Goal: Use online tool/utility: Utilize a website feature to perform a specific function

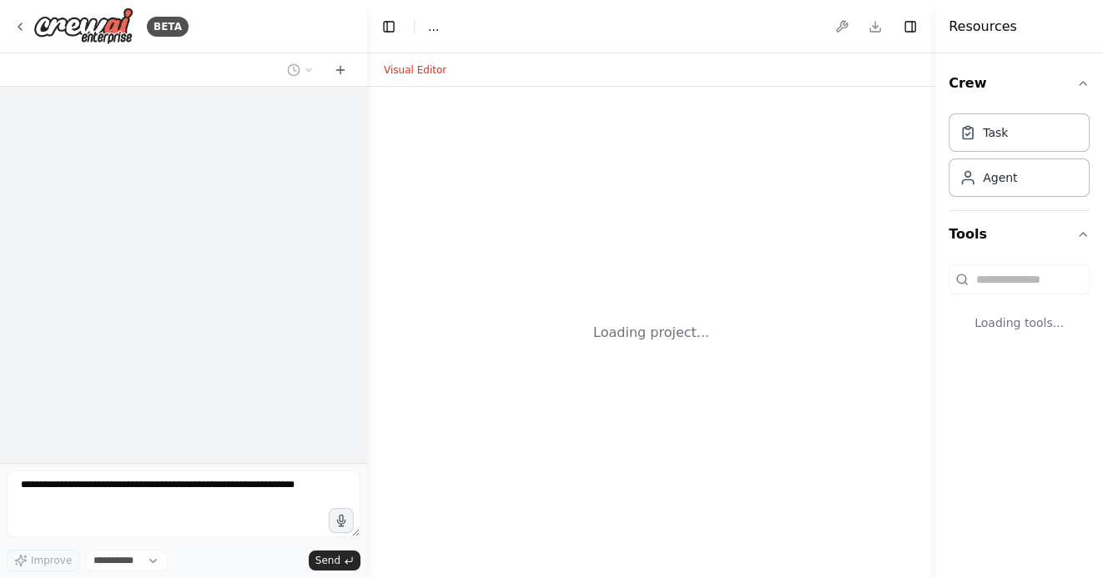
select select "****"
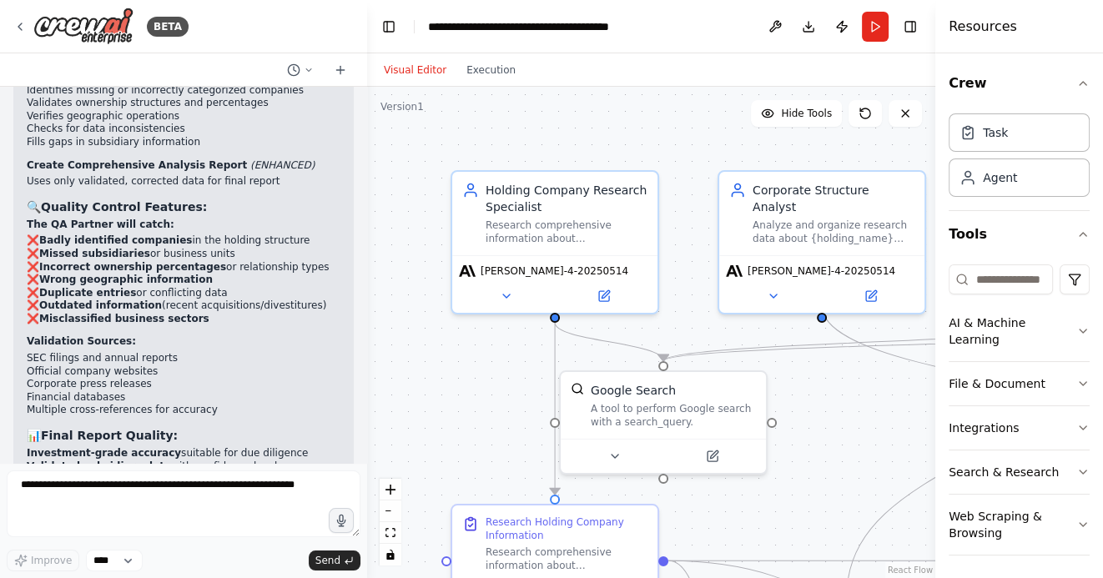
scroll to position [3940, 0]
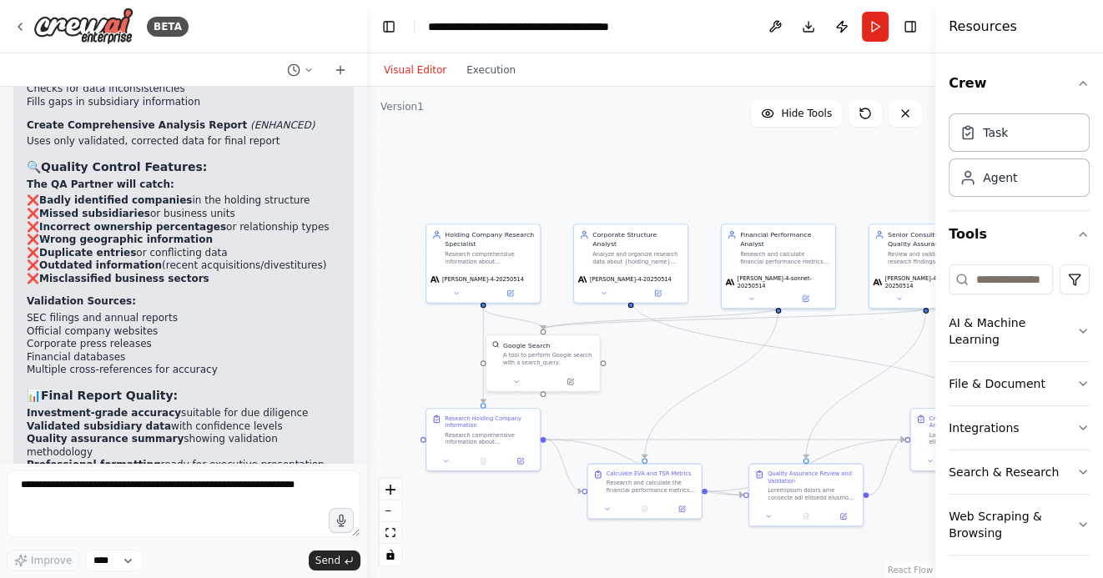
drag, startPoint x: 516, startPoint y: 185, endPoint x: 466, endPoint y: 132, distance: 73.2
click at [467, 133] on div ".deletable-edge-delete-btn { width: 20px; height: 20px; border: 0px solid #ffff…" at bounding box center [651, 332] width 568 height 491
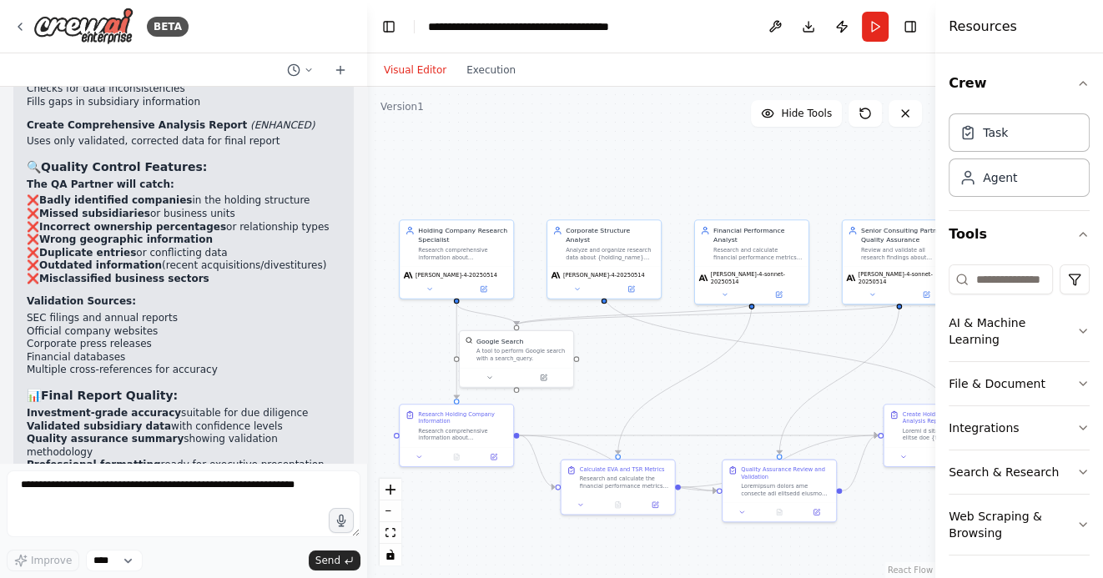
drag, startPoint x: 584, startPoint y: 169, endPoint x: 493, endPoint y: 168, distance: 90.9
click at [493, 168] on div ".deletable-edge-delete-btn { width: 20px; height: 20px; border: 0px solid #ffff…" at bounding box center [651, 332] width 568 height 491
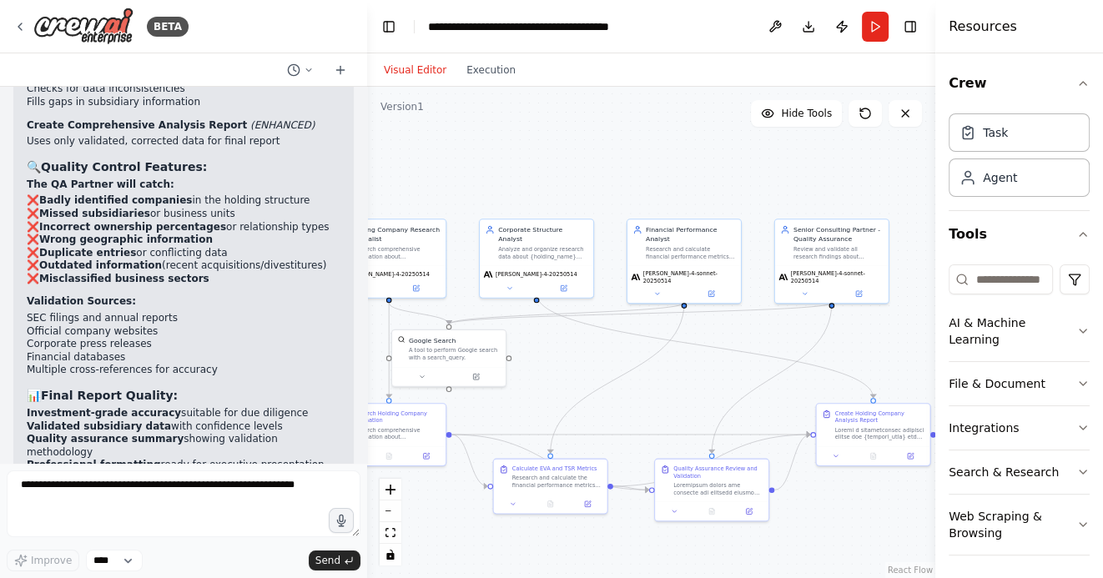
drag, startPoint x: 503, startPoint y: 170, endPoint x: 654, endPoint y: 190, distance: 152.3
click at [654, 190] on div ".deletable-edge-delete-btn { width: 20px; height: 20px; border: 0px solid #ffff…" at bounding box center [651, 332] width 568 height 491
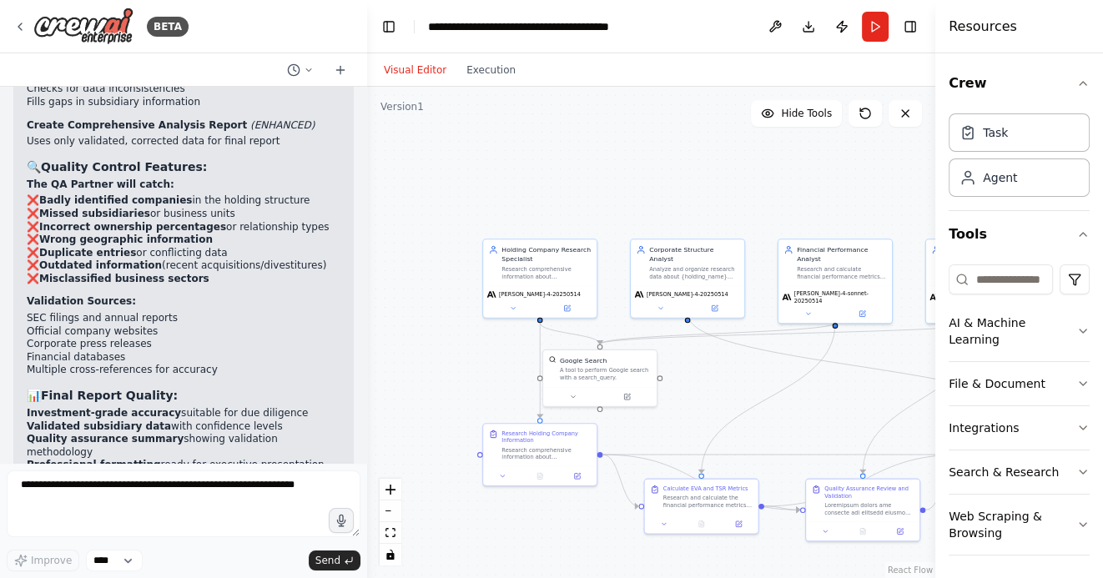
drag, startPoint x: 632, startPoint y: 184, endPoint x: 558, endPoint y: 184, distance: 74.2
click at [559, 184] on div ".deletable-edge-delete-btn { width: 20px; height: 20px; border: 0px solid #ffff…" at bounding box center [651, 332] width 568 height 491
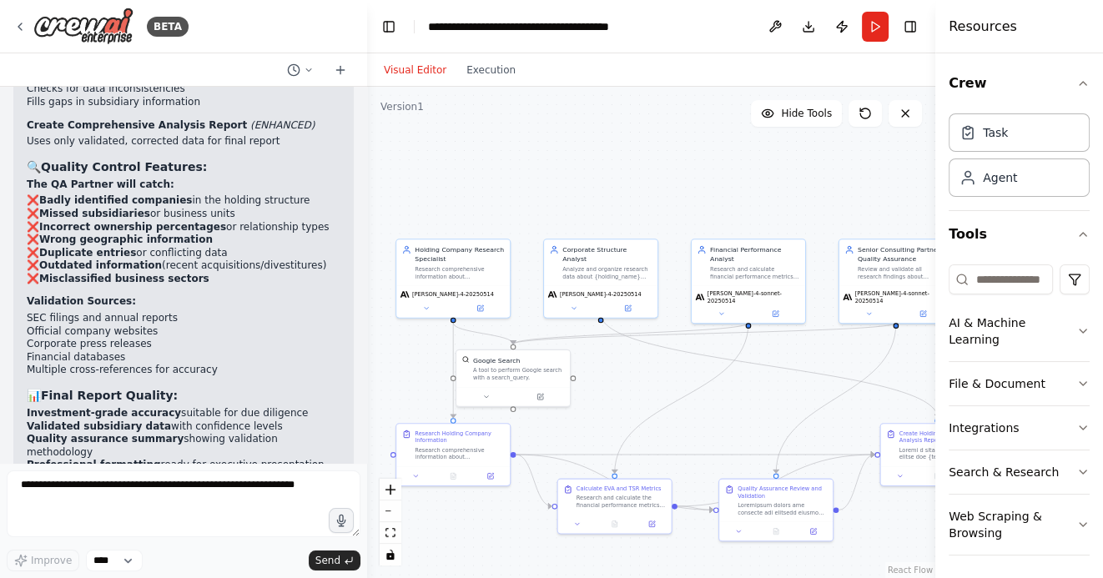
drag, startPoint x: 570, startPoint y: 177, endPoint x: 533, endPoint y: 177, distance: 36.7
click at [532, 177] on div ".deletable-edge-delete-btn { width: 20px; height: 20px; border: 0px solid #ffff…" at bounding box center [651, 332] width 568 height 491
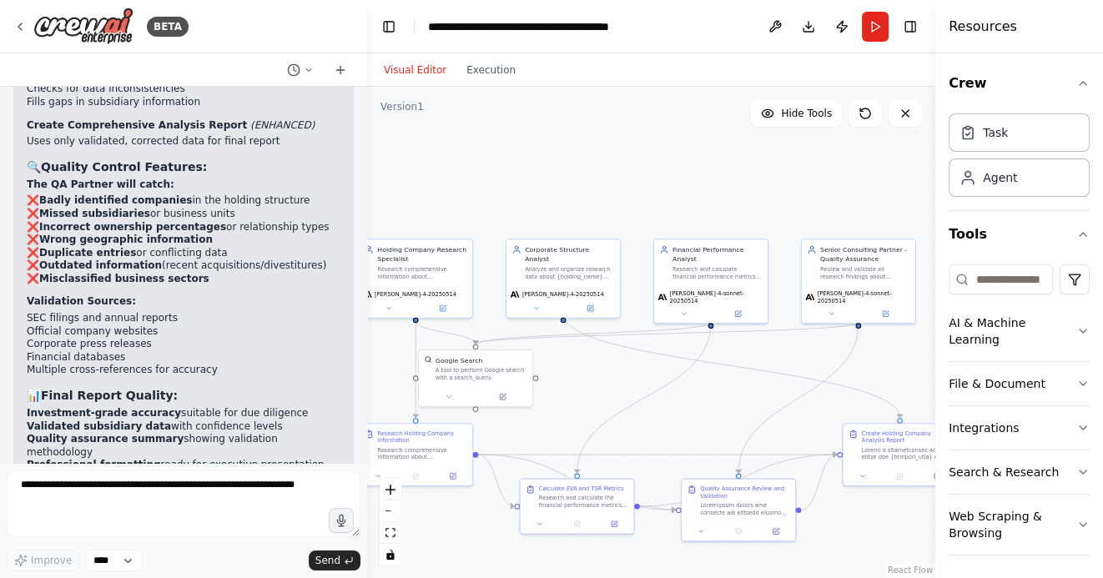
click at [691, 203] on div ".deletable-edge-delete-btn { width: 20px; height: 20px; border: 0px solid #ffff…" at bounding box center [651, 332] width 568 height 491
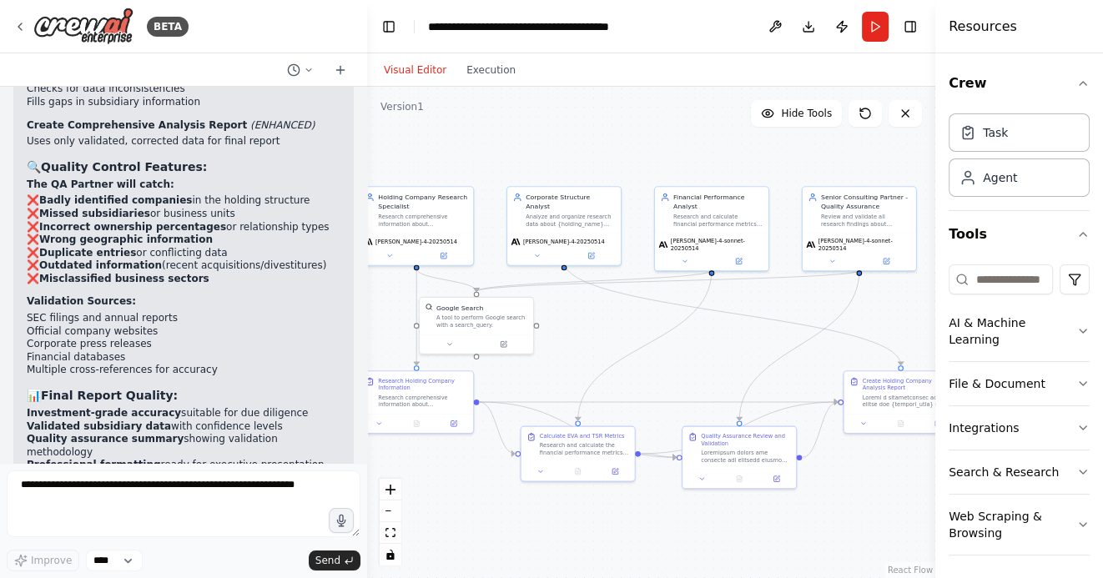
drag, startPoint x: 596, startPoint y: 377, endPoint x: 601, endPoint y: 310, distance: 67.0
click at [601, 311] on div ".deletable-edge-delete-btn { width: 20px; height: 20px; border: 0px solid #ffff…" at bounding box center [651, 332] width 568 height 491
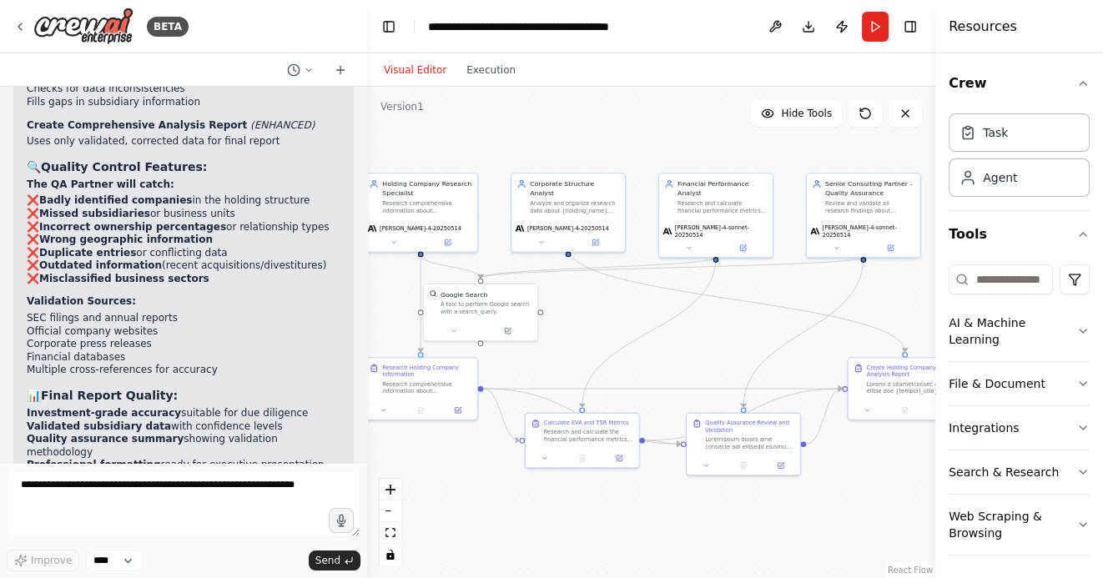
drag, startPoint x: 473, startPoint y: 489, endPoint x: 541, endPoint y: 482, distance: 67.9
click at [540, 482] on div ".deletable-edge-delete-btn { width: 20px; height: 20px; border: 0px solid #ffff…" at bounding box center [651, 332] width 568 height 491
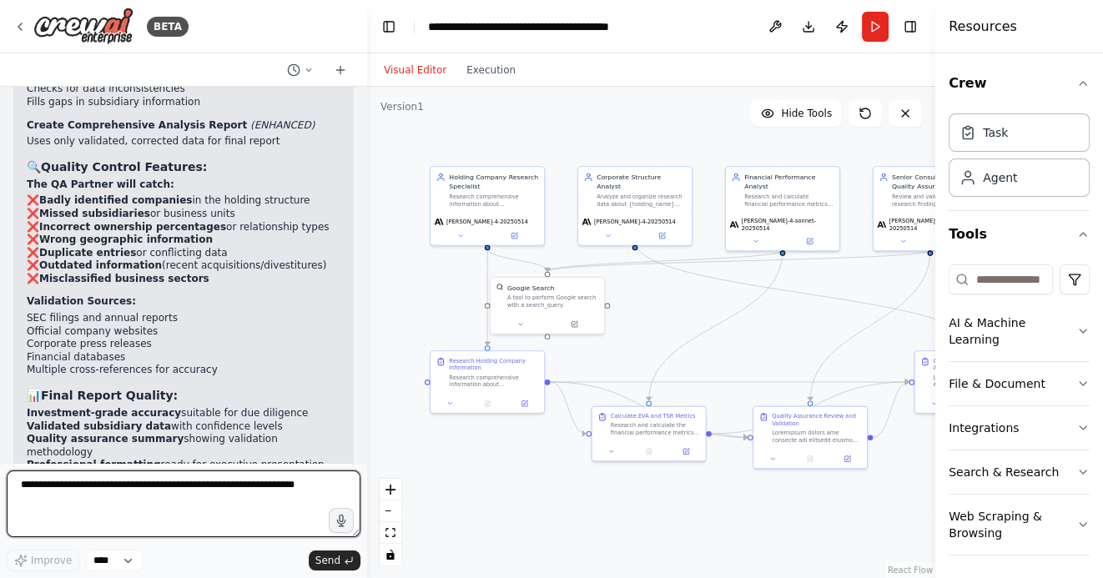
click at [243, 490] on textarea at bounding box center [184, 503] width 354 height 67
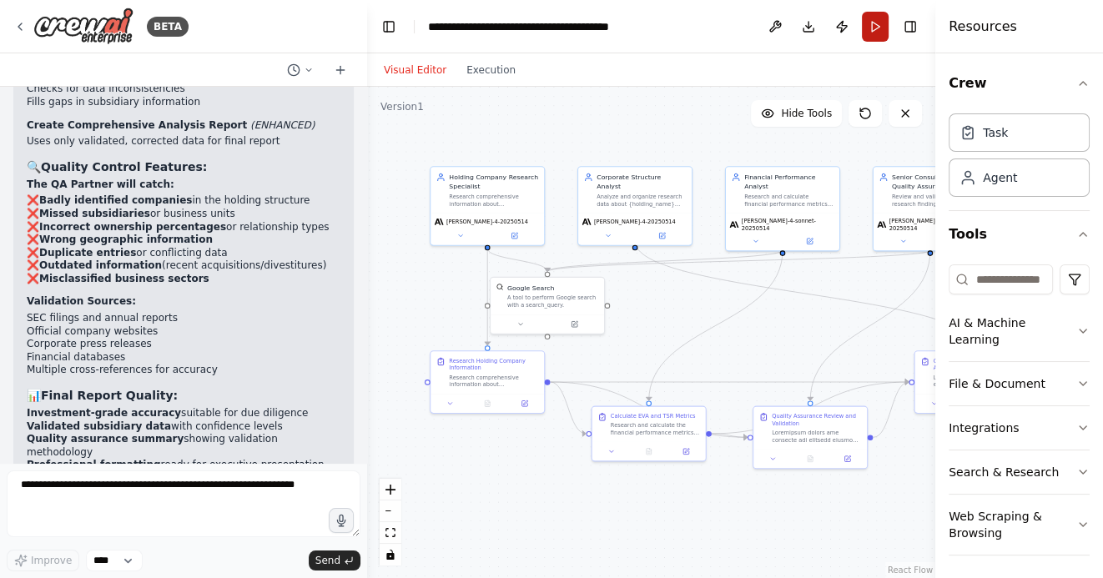
click at [872, 28] on button "Run" at bounding box center [875, 27] width 27 height 30
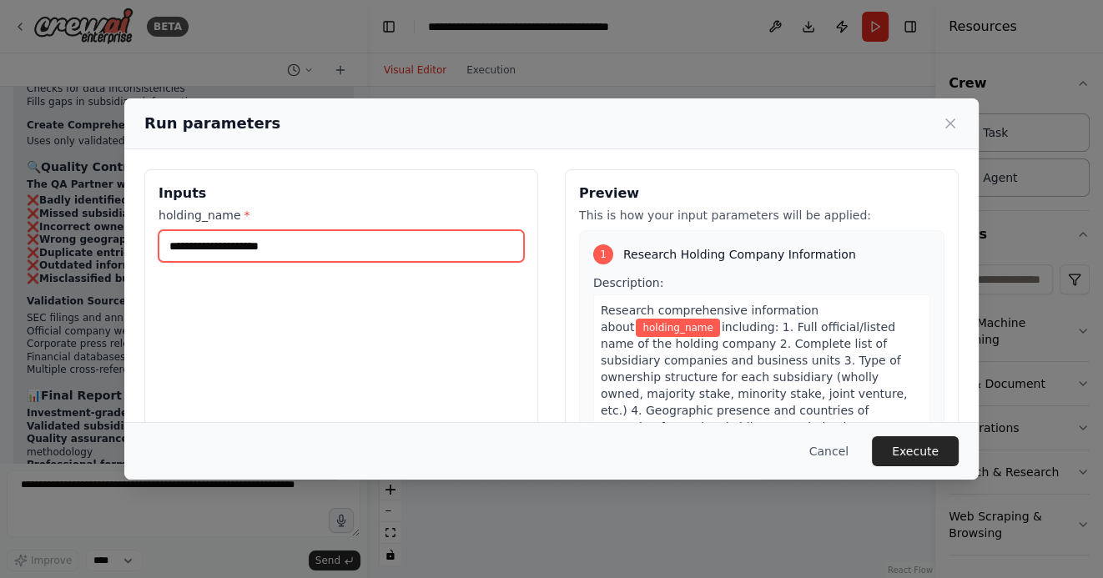
click at [319, 244] on input "holding_name *" at bounding box center [340, 246] width 365 height 32
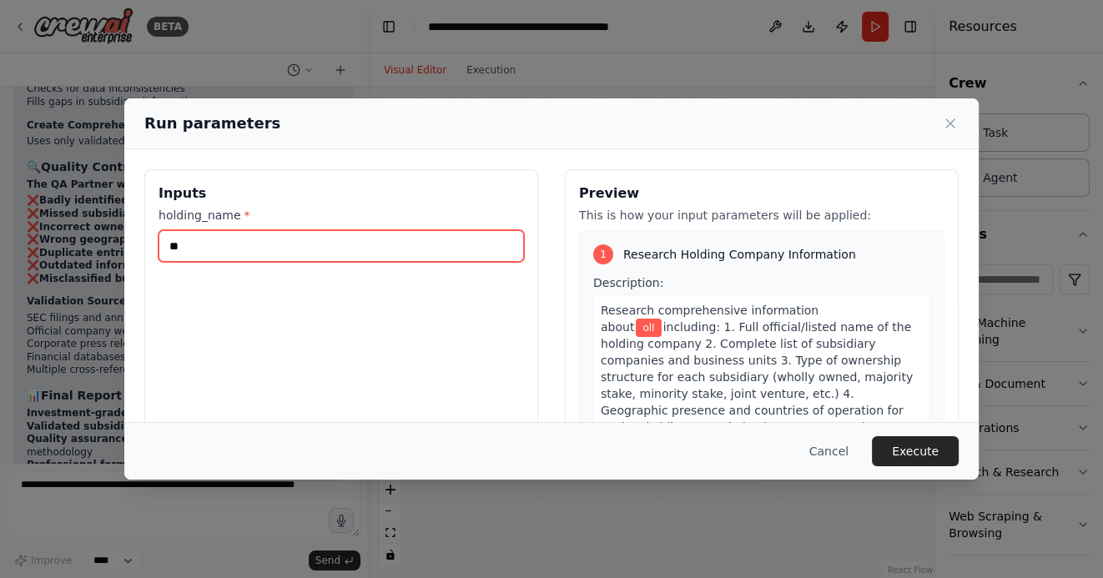
type input "*"
type input "********"
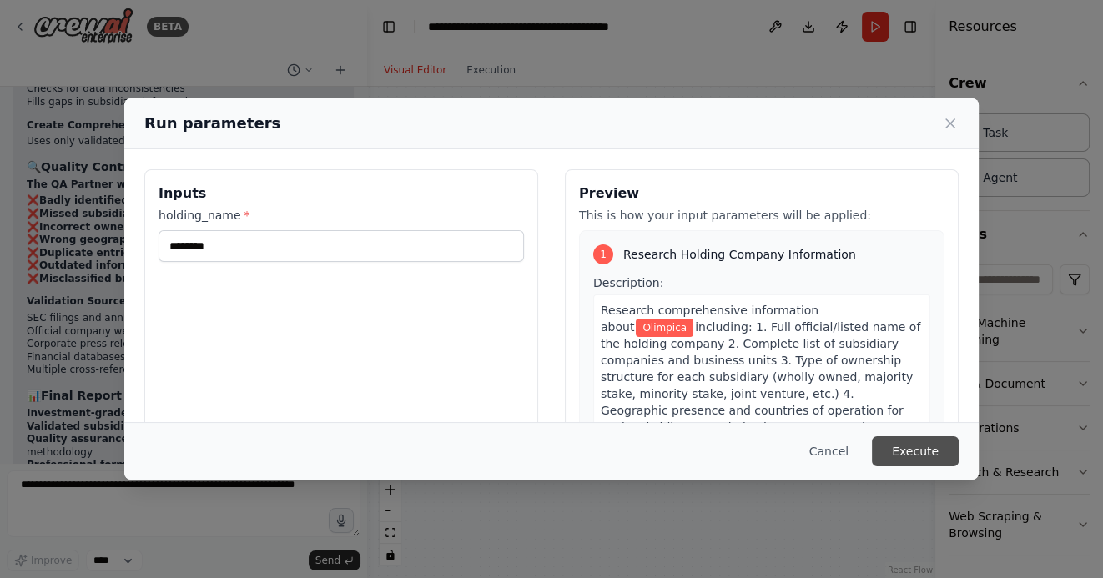
click at [908, 460] on button "Execute" at bounding box center [915, 451] width 87 height 30
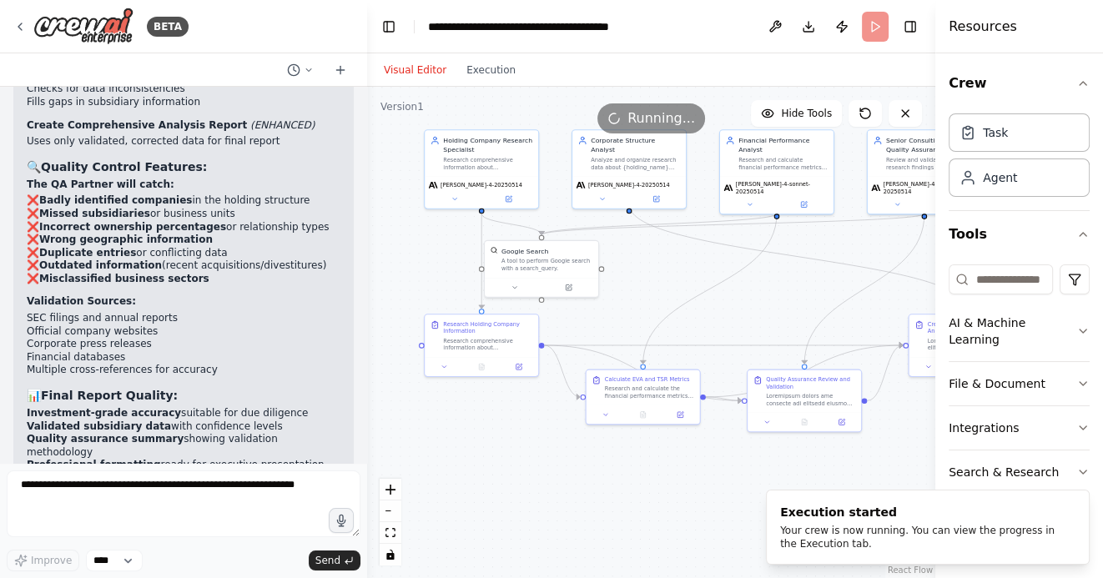
drag, startPoint x: 697, startPoint y: 518, endPoint x: 692, endPoint y: 478, distance: 40.5
click at [692, 478] on div ".deletable-edge-delete-btn { width: 20px; height: 20px; border: 0px solid #ffff…" at bounding box center [651, 332] width 568 height 491
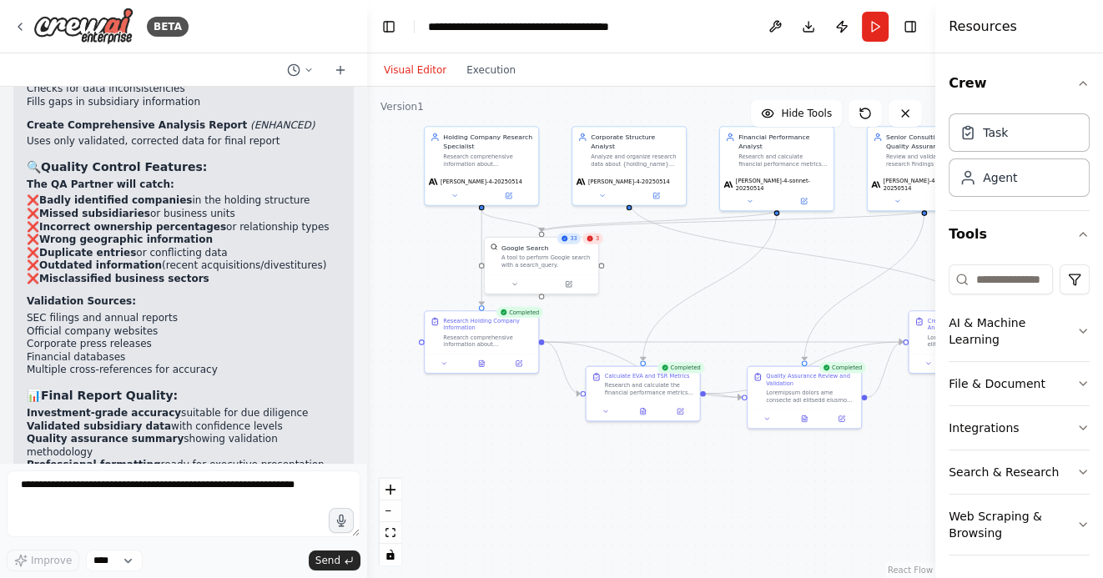
drag, startPoint x: 771, startPoint y: 302, endPoint x: 641, endPoint y: 279, distance: 131.2
click at [644, 280] on div ".deletable-edge-delete-btn { width: 20px; height: 20px; border: 0px solid #ffff…" at bounding box center [651, 332] width 568 height 491
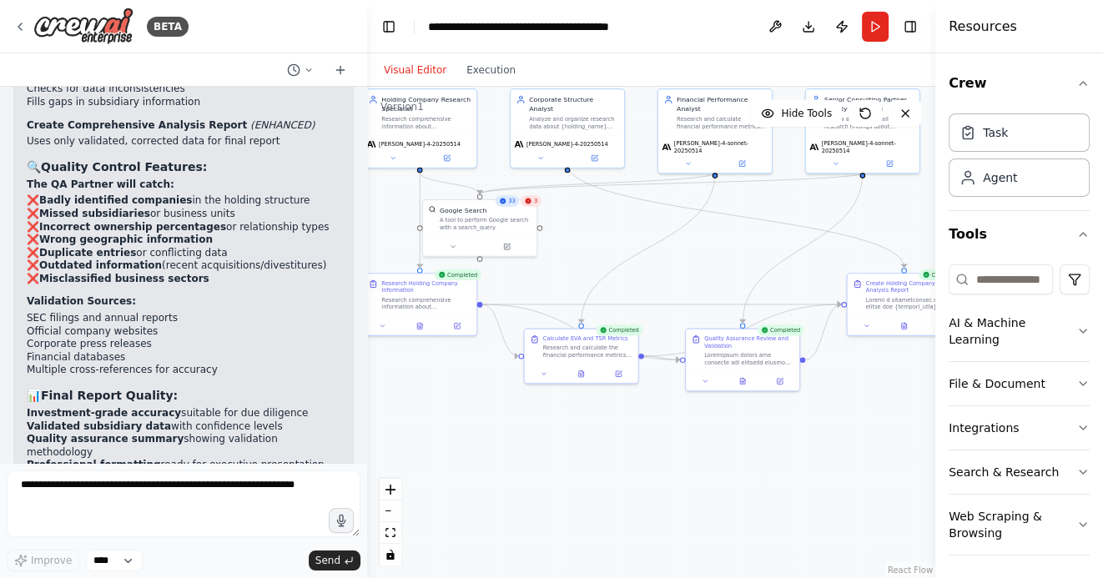
drag, startPoint x: 792, startPoint y: 454, endPoint x: 886, endPoint y: 435, distance: 95.4
click at [879, 437] on div ".deletable-edge-delete-btn { width: 20px; height: 20px; border: 0px solid #ffff…" at bounding box center [651, 332] width 568 height 491
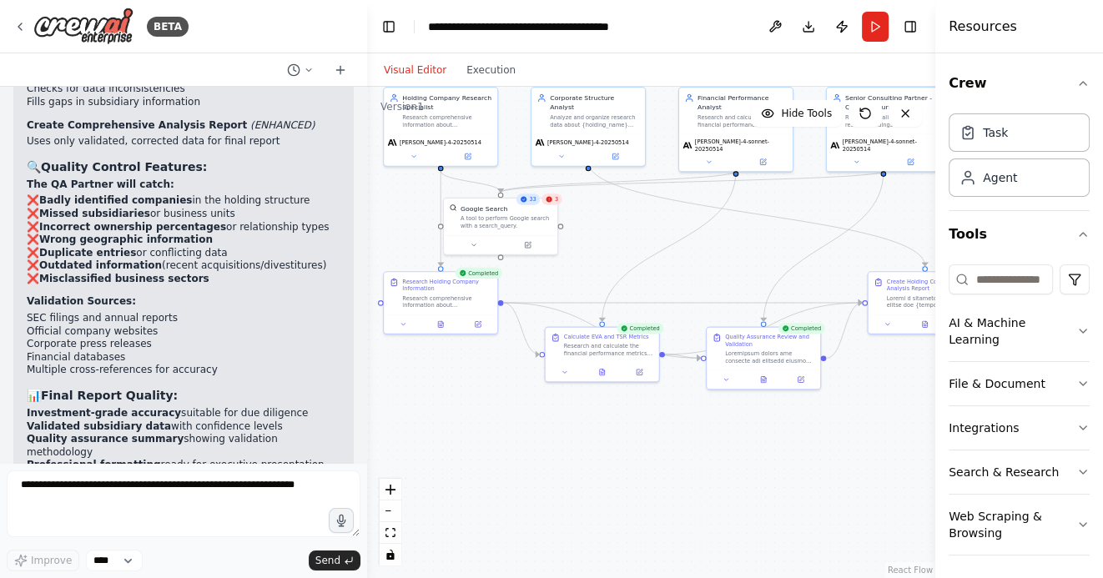
drag, startPoint x: 550, startPoint y: 440, endPoint x: 571, endPoint y: 437, distance: 21.1
click at [571, 437] on div ".deletable-edge-delete-btn { width: 20px; height: 20px; border: 0px solid #ffff…" at bounding box center [651, 332] width 568 height 491
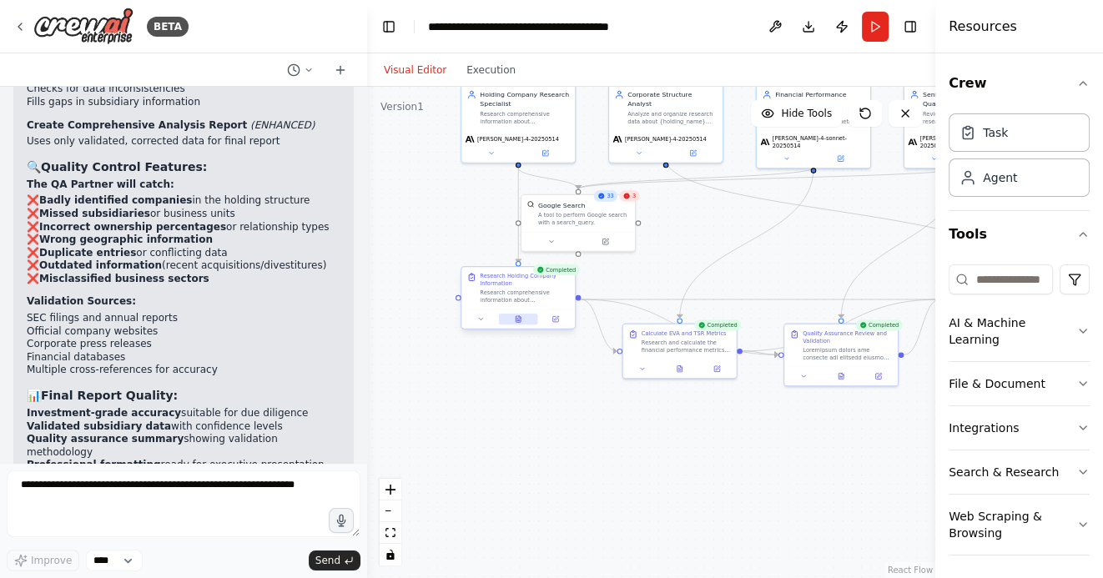
click at [511, 319] on button at bounding box center [518, 319] width 39 height 11
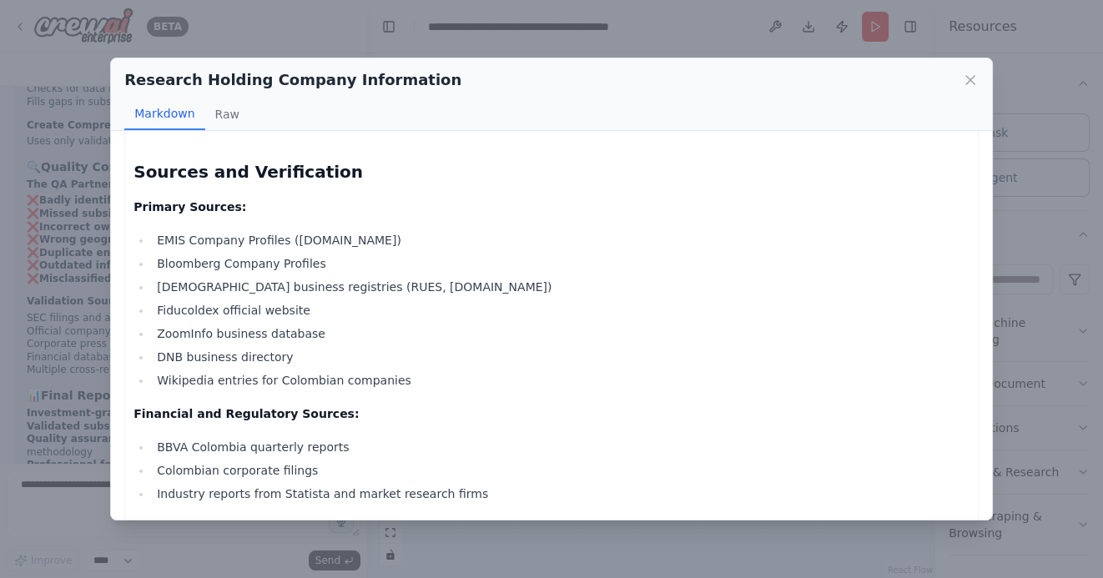
scroll to position [3519, 0]
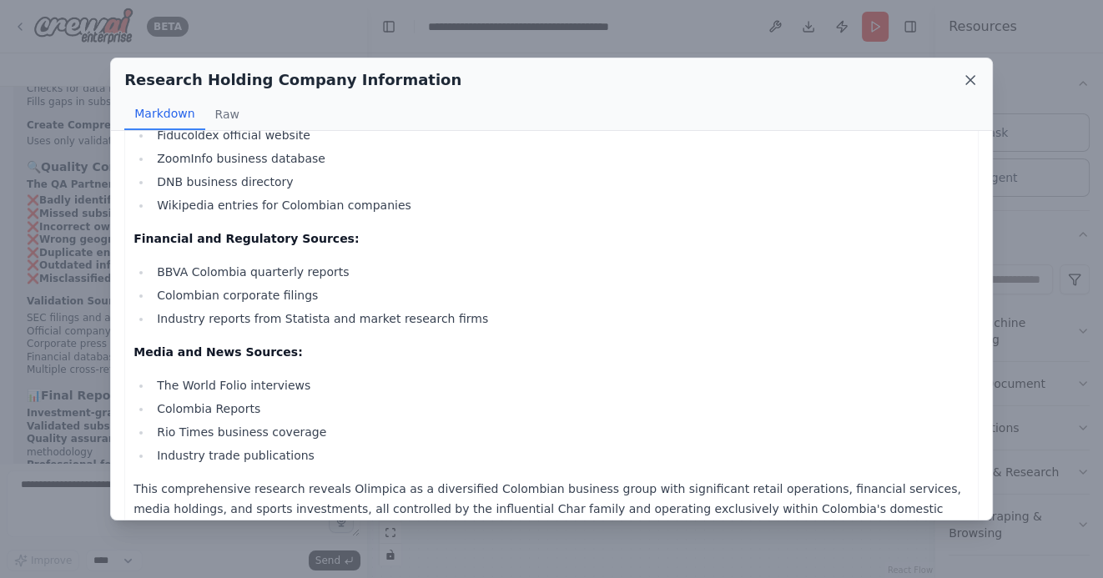
click at [964, 83] on icon at bounding box center [970, 80] width 17 height 17
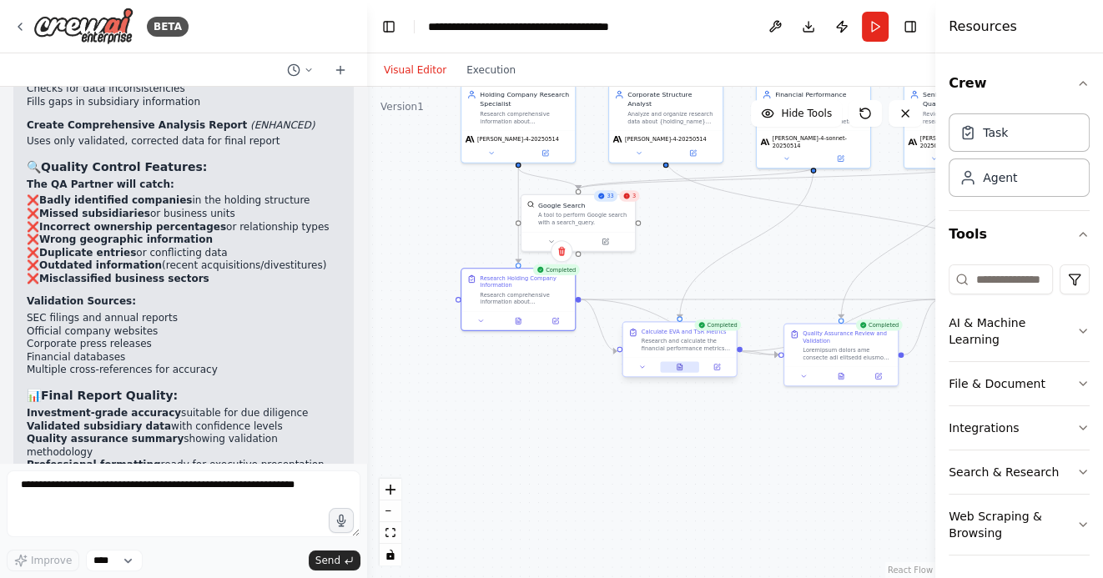
click at [685, 372] on button at bounding box center [679, 366] width 39 height 11
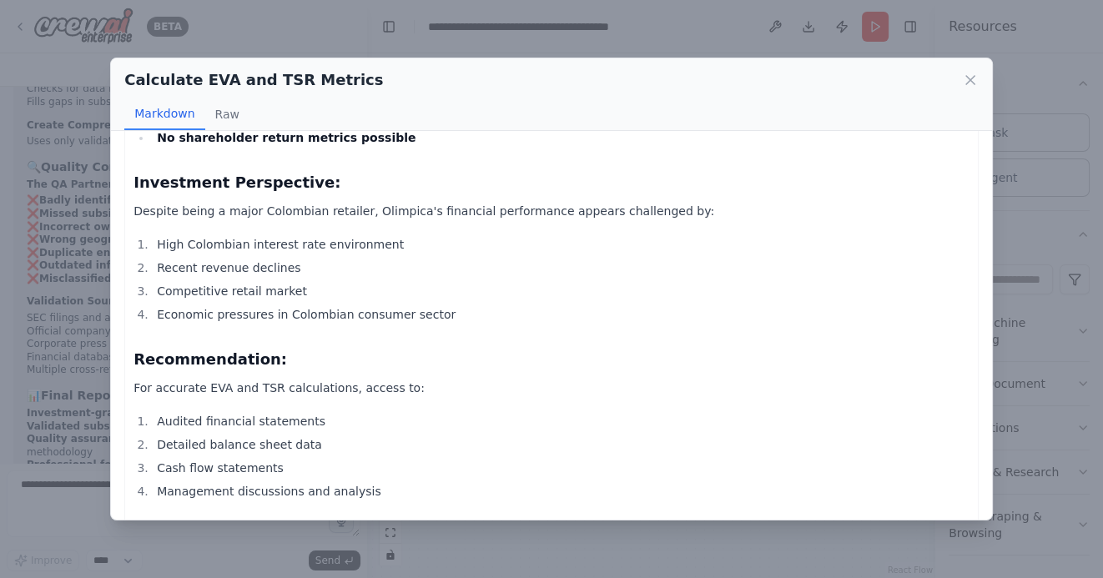
scroll to position [2568, 0]
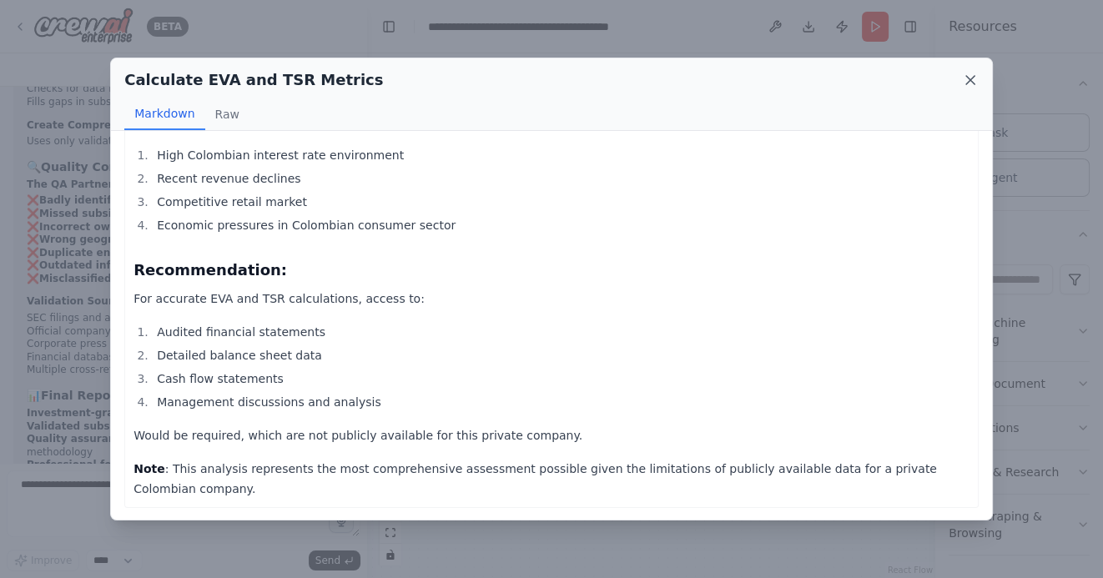
click at [968, 77] on icon at bounding box center [970, 80] width 17 height 17
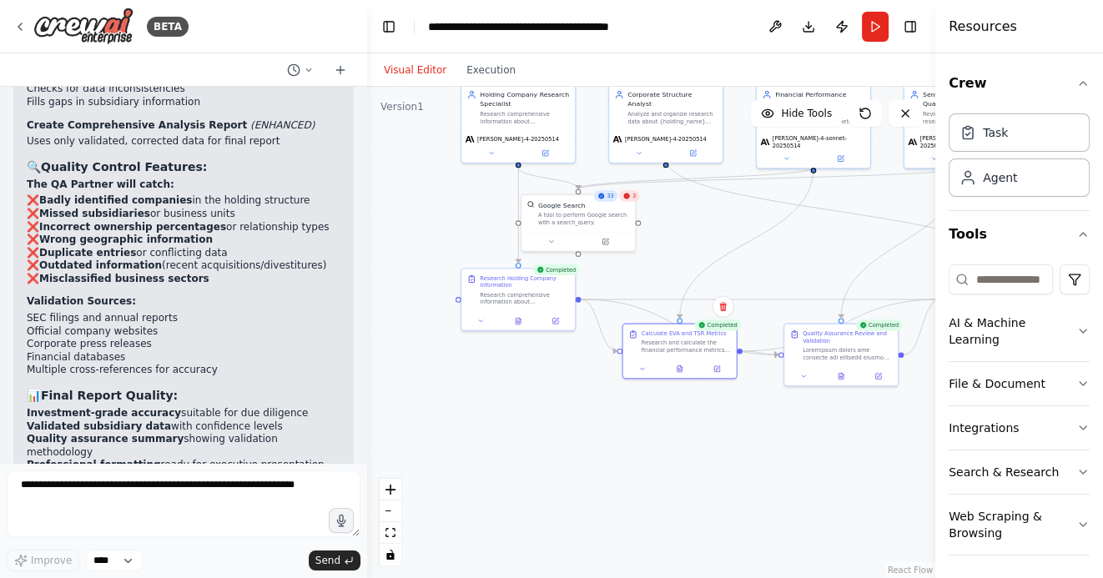
drag, startPoint x: 702, startPoint y: 231, endPoint x: 701, endPoint y: 270, distance: 39.2
click at [701, 273] on div ".deletable-edge-delete-btn { width: 20px; height: 20px; border: 0px solid #ffff…" at bounding box center [651, 332] width 568 height 491
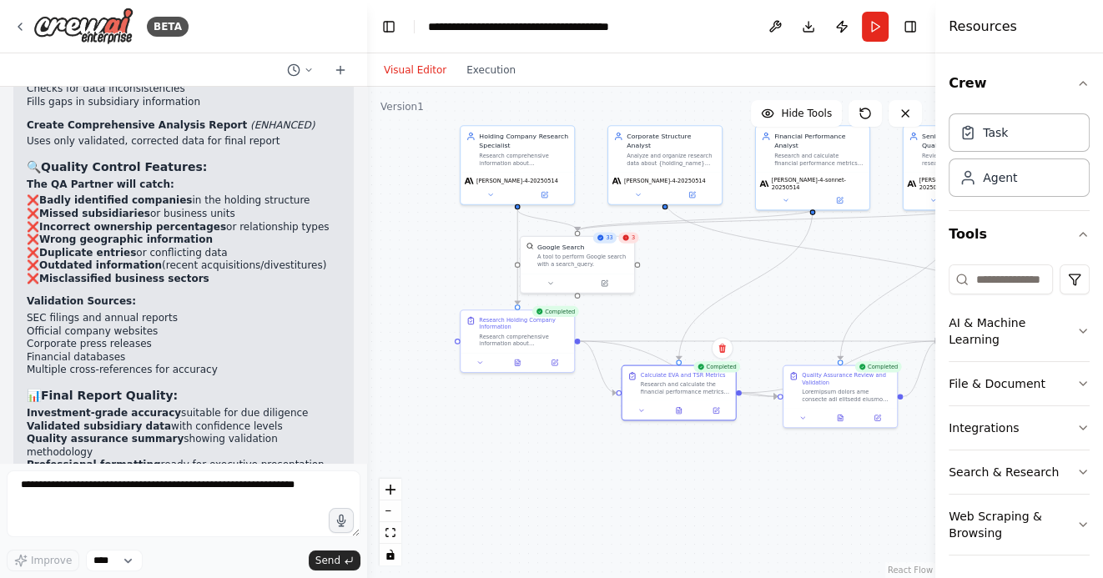
drag, startPoint x: 810, startPoint y: 300, endPoint x: 697, endPoint y: 294, distance: 112.8
click at [702, 294] on div ".deletable-edge-delete-btn { width: 20px; height: 20px; border: 0px solid #ffff…" at bounding box center [651, 332] width 568 height 491
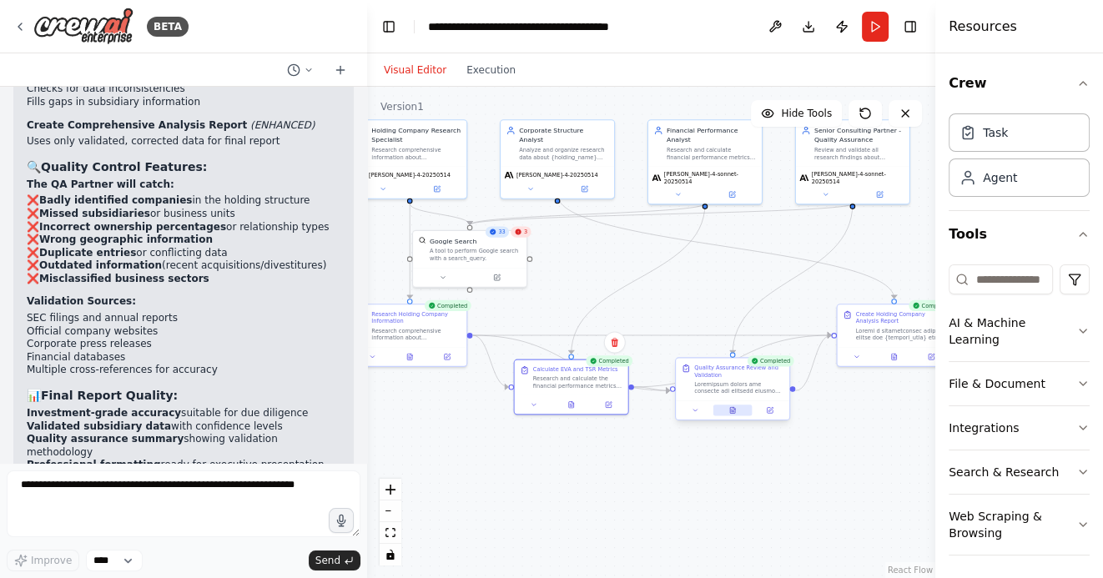
click at [736, 415] on button at bounding box center [732, 410] width 39 height 11
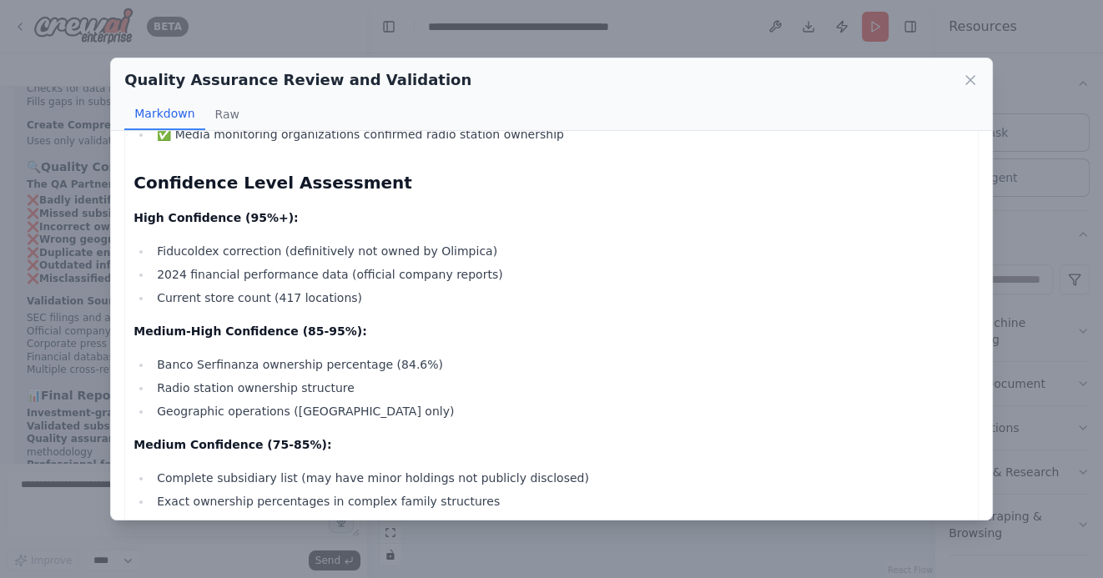
scroll to position [2945, 0]
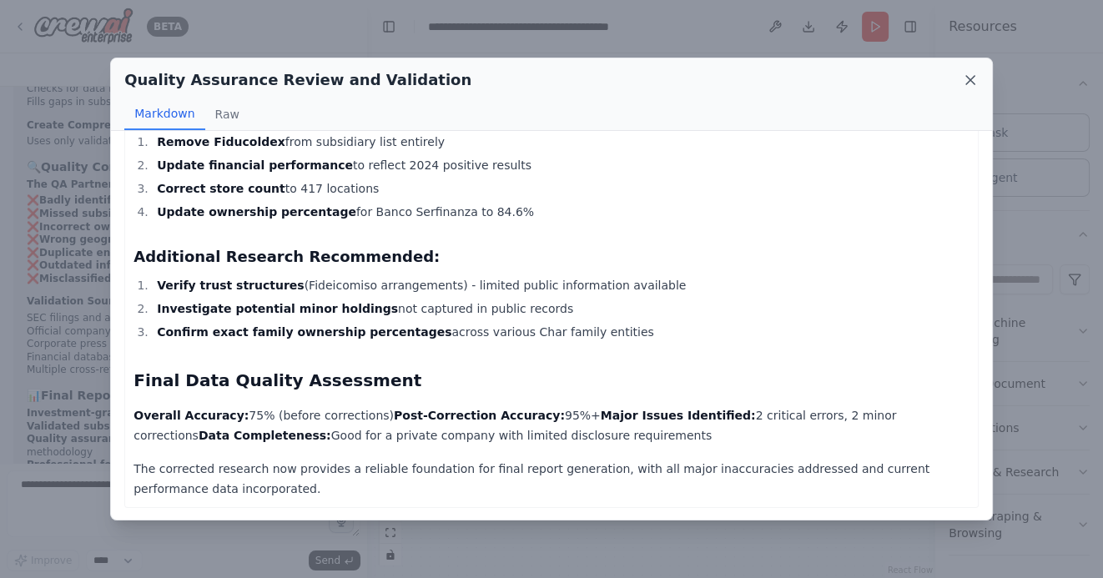
click at [967, 77] on icon at bounding box center [970, 80] width 8 height 8
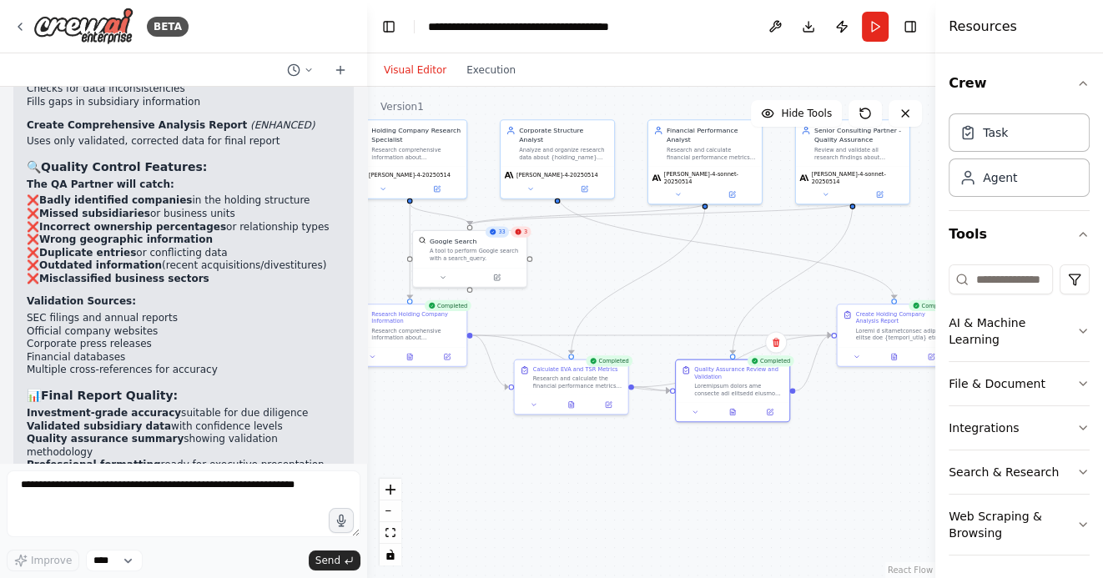
drag, startPoint x: 818, startPoint y: 483, endPoint x: 653, endPoint y: 476, distance: 165.3
click at [655, 476] on div ".deletable-edge-delete-btn { width: 20px; height: 20px; border: 0px solid #ffff…" at bounding box center [651, 332] width 568 height 491
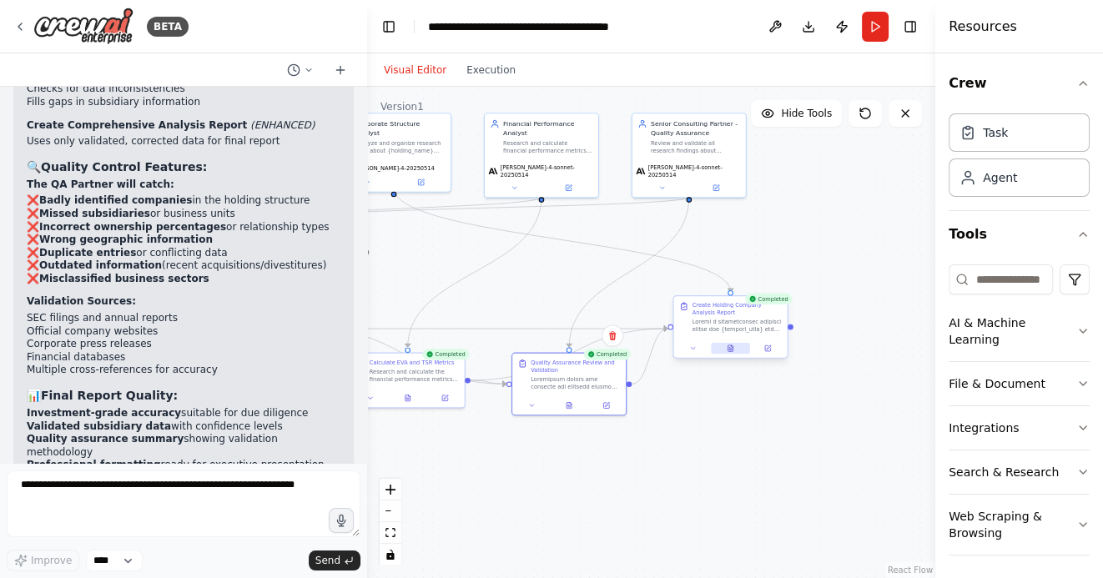
click at [728, 345] on icon at bounding box center [730, 348] width 5 height 6
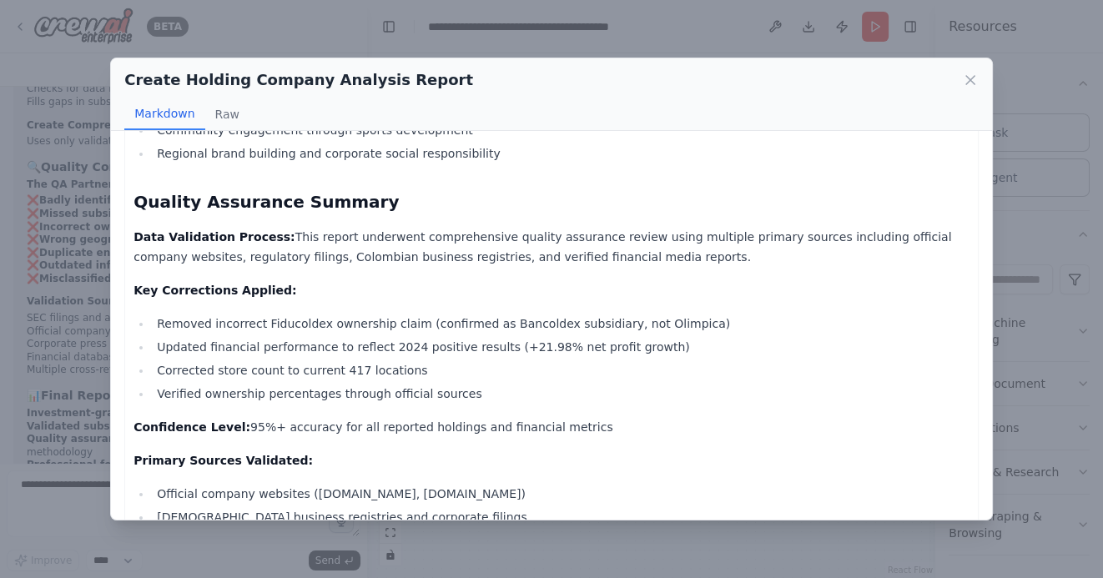
scroll to position [2487, 0]
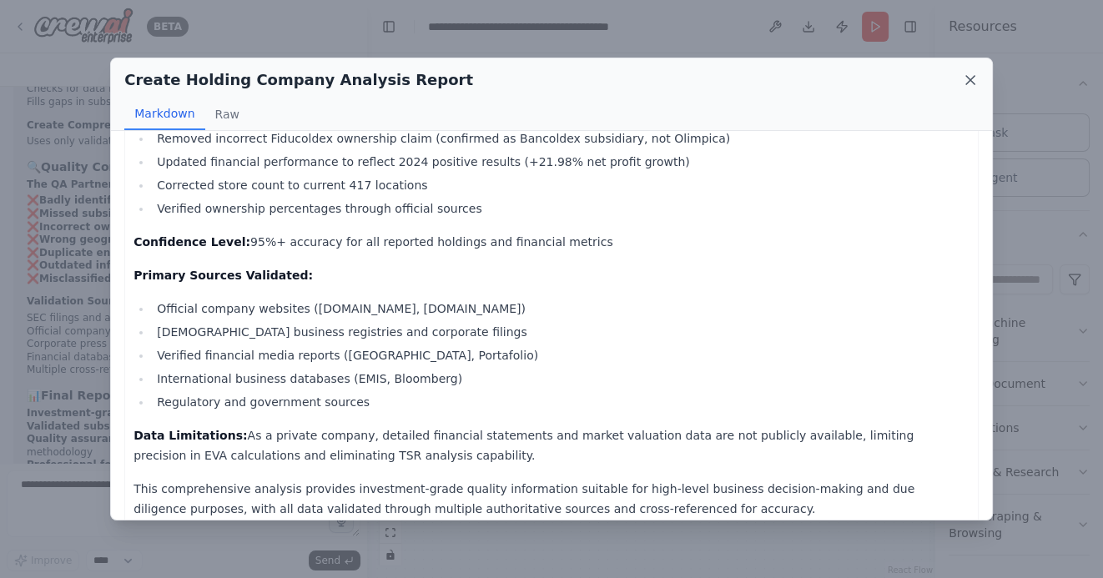
click at [974, 85] on icon at bounding box center [970, 80] width 17 height 17
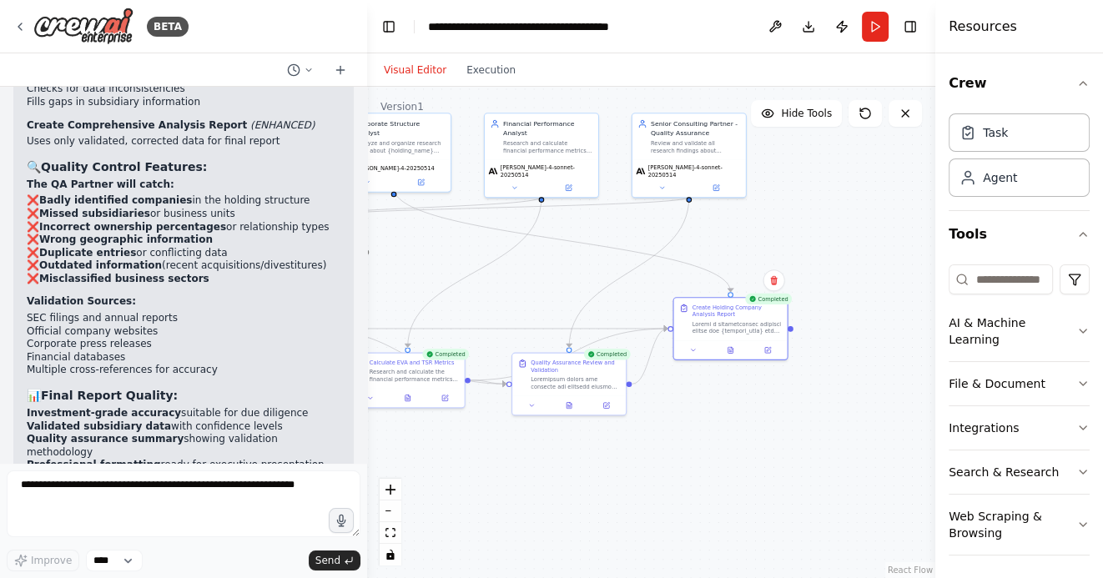
drag, startPoint x: 801, startPoint y: 405, endPoint x: 851, endPoint y: 405, distance: 50.1
click at [830, 405] on div ".deletable-edge-delete-btn { width: 20px; height: 20px; border: 0px solid #ffff…" at bounding box center [651, 332] width 568 height 491
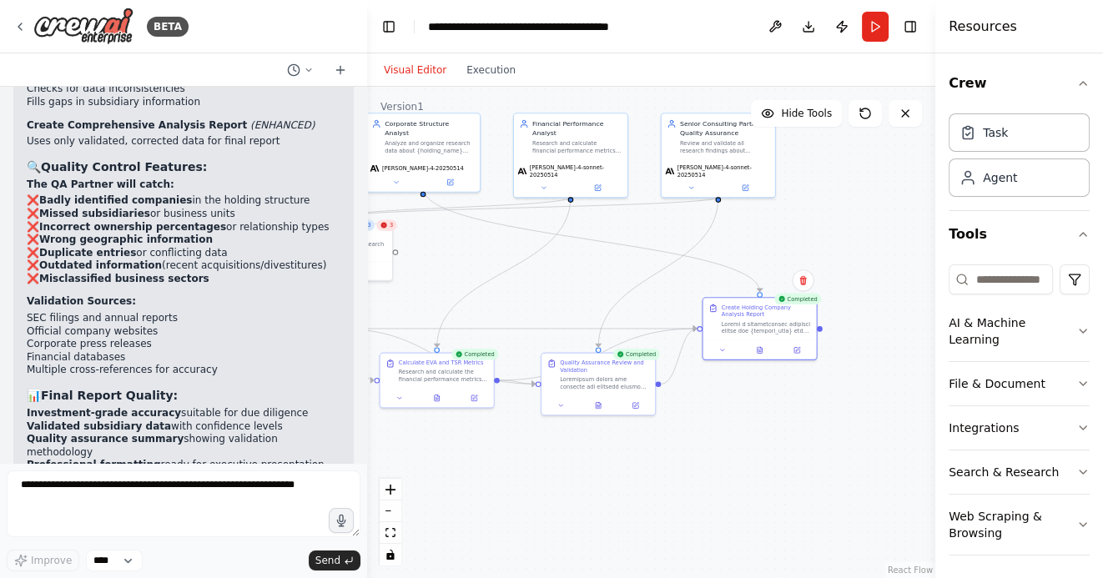
drag, startPoint x: 714, startPoint y: 427, endPoint x: 794, endPoint y: 427, distance: 80.1
click at [744, 427] on div ".deletable-edge-delete-btn { width: 20px; height: 20px; border: 0px solid #ffff…" at bounding box center [651, 332] width 568 height 491
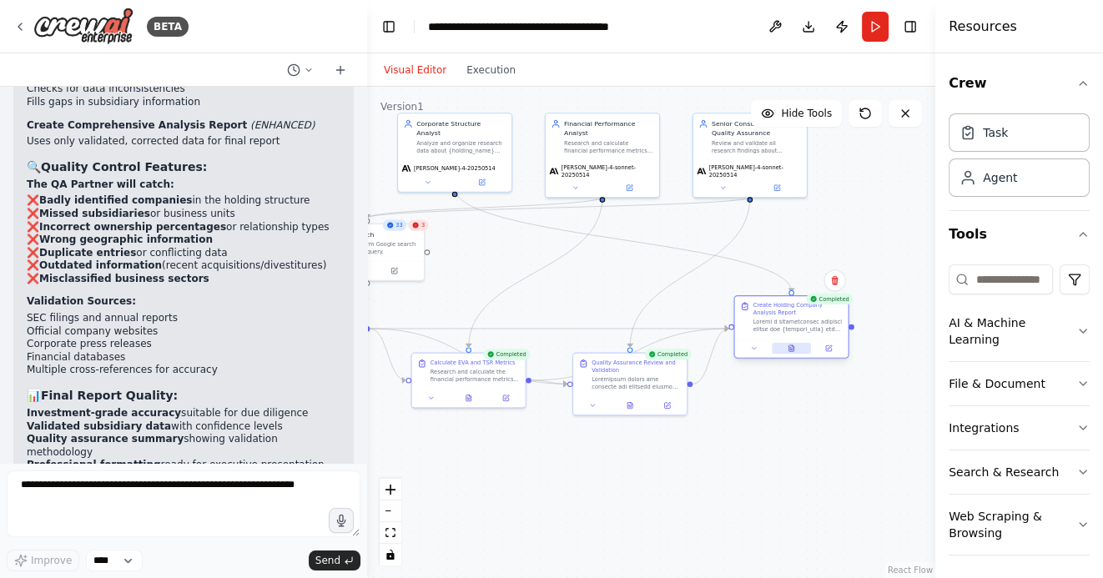
click at [792, 348] on icon at bounding box center [791, 348] width 5 height 6
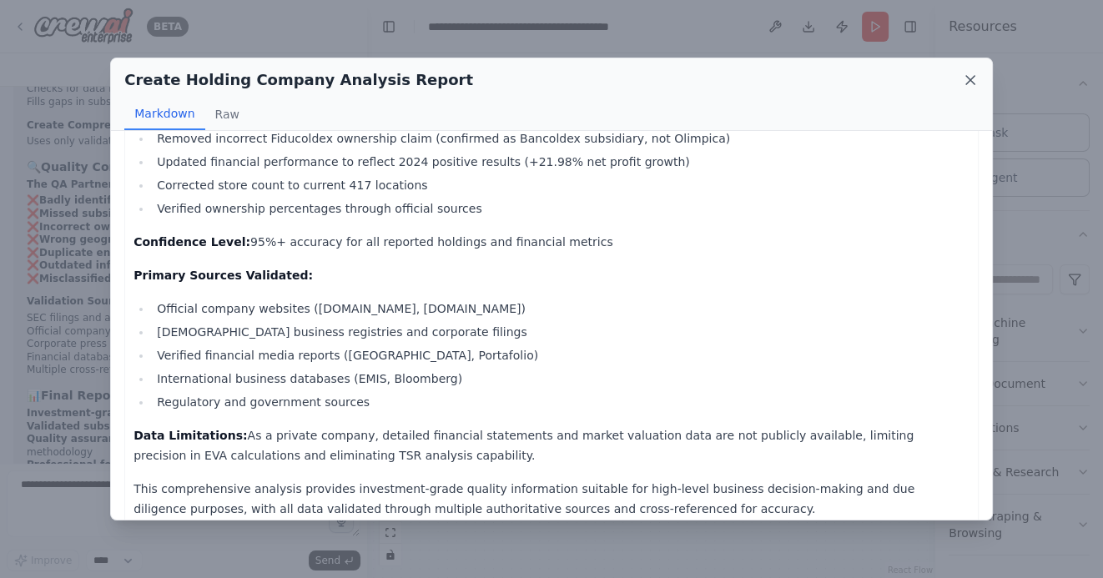
click at [971, 83] on icon at bounding box center [970, 80] width 17 height 17
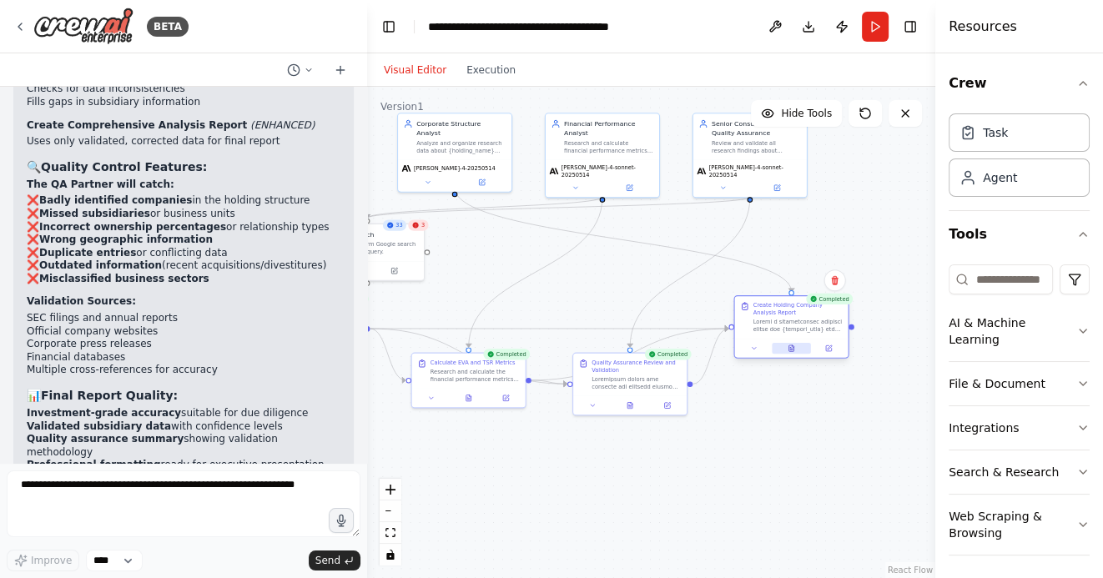
click at [795, 344] on button at bounding box center [791, 348] width 39 height 11
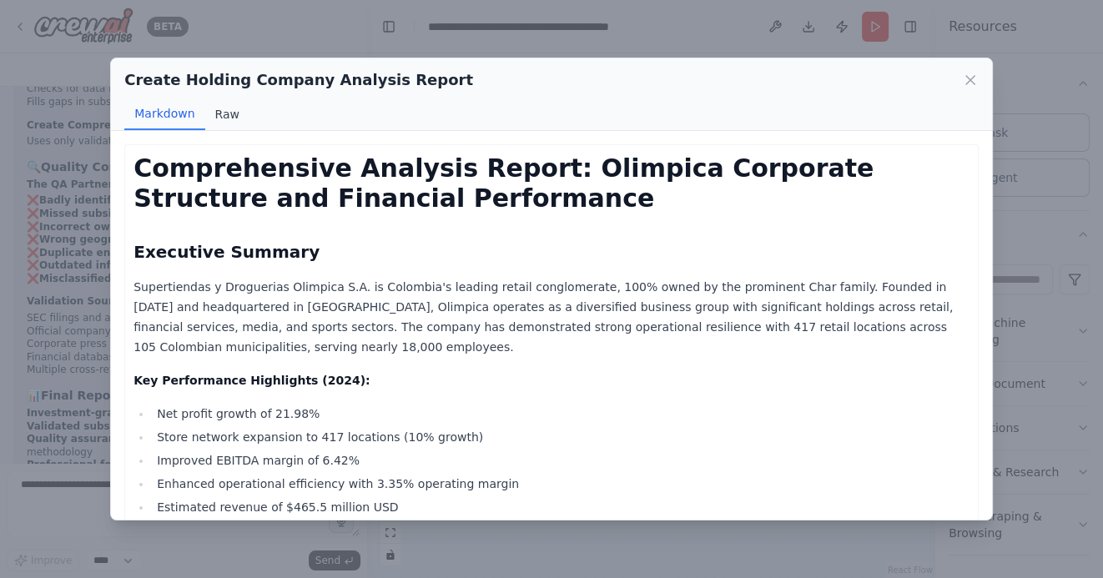
click at [220, 109] on button "Raw" at bounding box center [227, 114] width 44 height 32
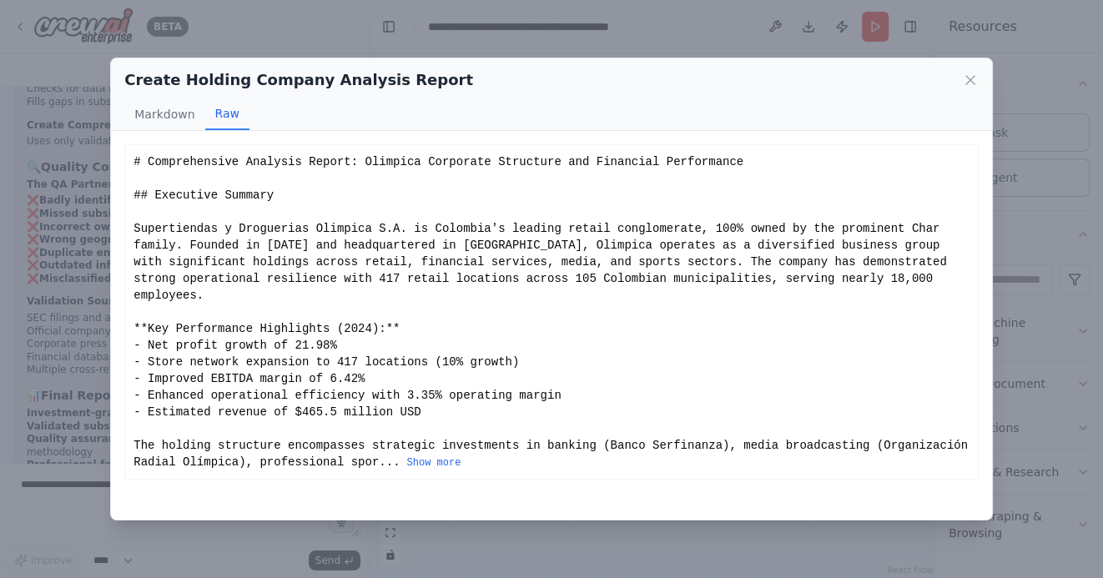
click at [517, 452] on div "# Comprehensive Analysis Report: Olimpica Corporate Structure and Financial Per…" at bounding box center [551, 311] width 836 height 317
click at [460, 456] on button "Show more" at bounding box center [433, 462] width 54 height 13
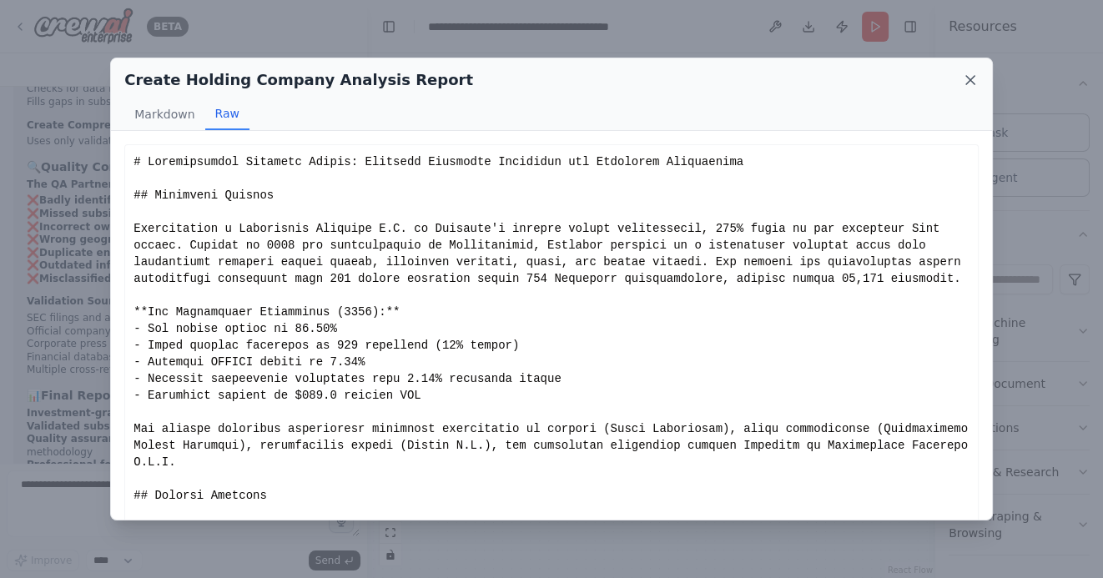
click at [975, 77] on icon at bounding box center [970, 80] width 17 height 17
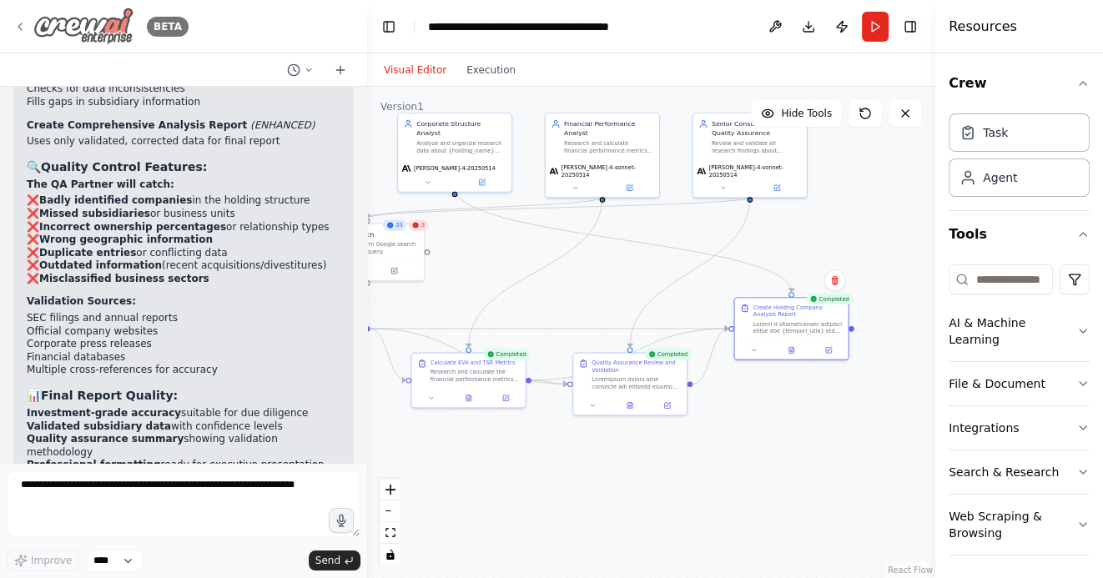
click at [25, 26] on icon at bounding box center [19, 26] width 13 height 13
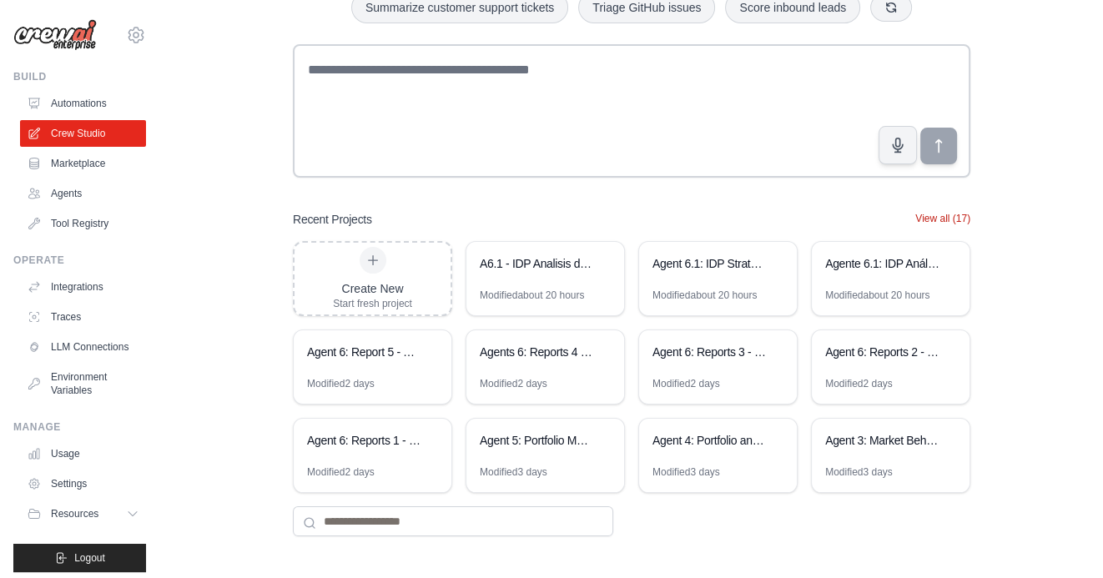
click at [927, 217] on button "View all (17)" at bounding box center [942, 218] width 55 height 13
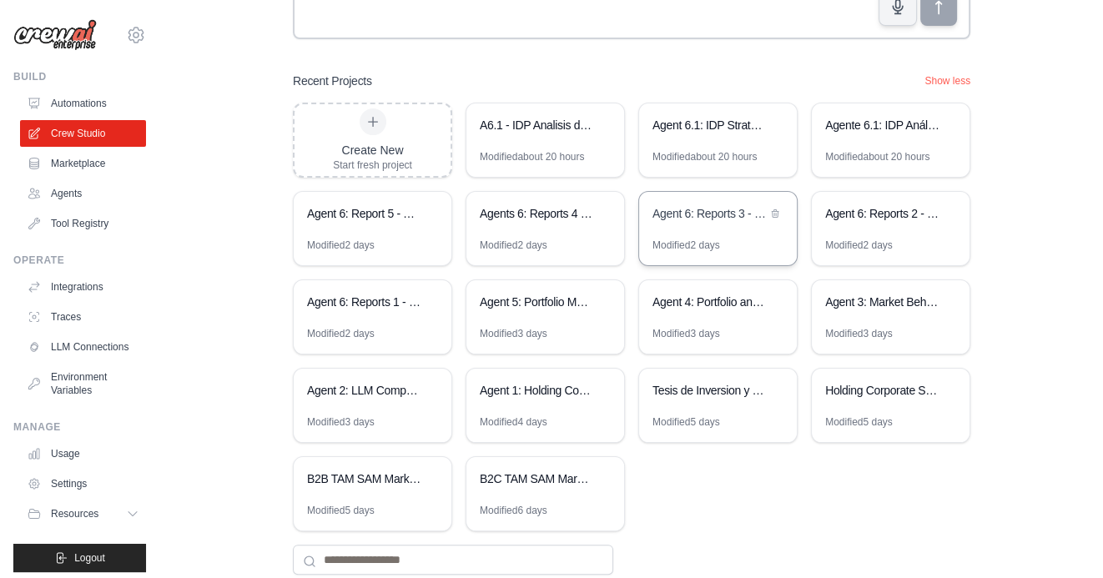
scroll to position [292, 0]
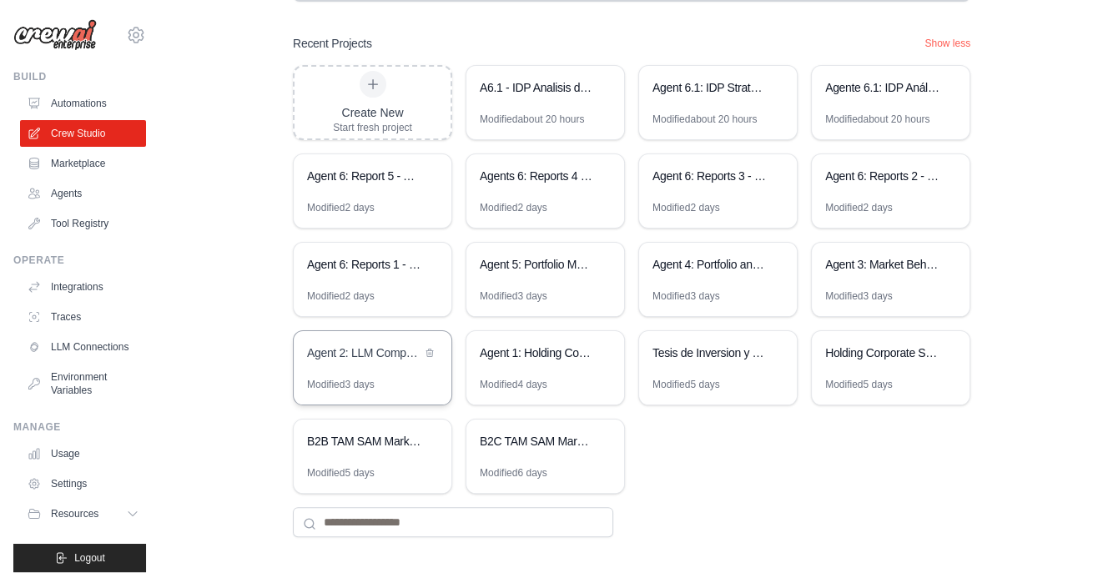
click at [344, 346] on div "Agent 2: LLM Competitive Intelligence Automation" at bounding box center [364, 353] width 114 height 17
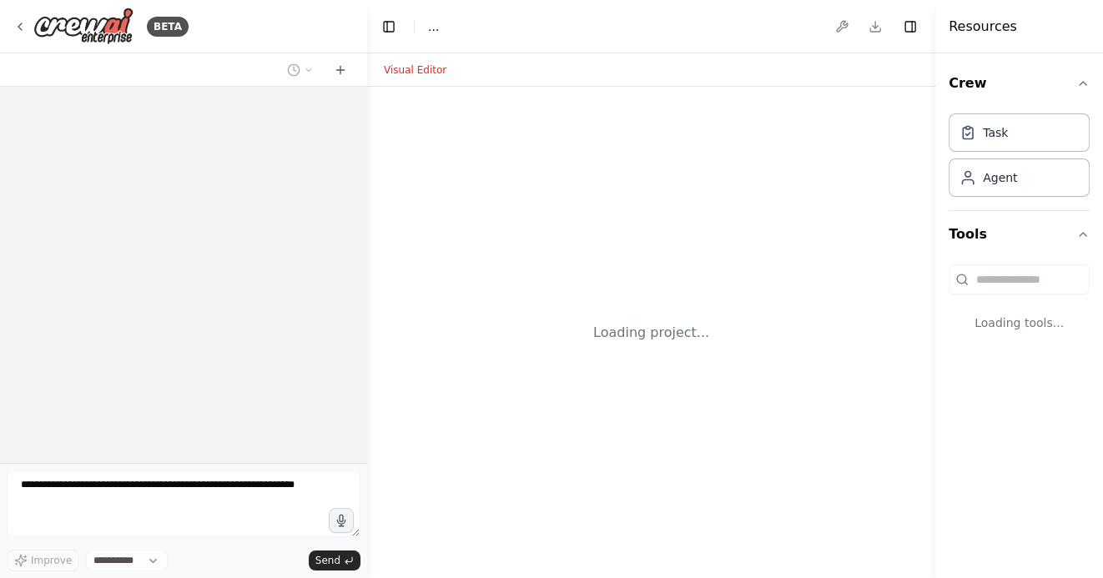
select select "****"
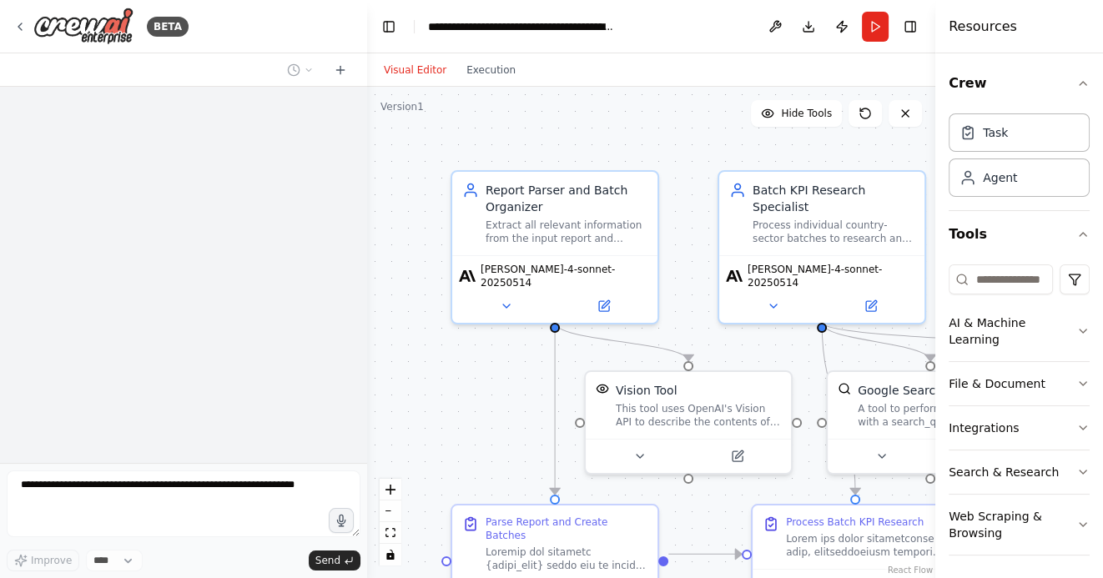
drag, startPoint x: 468, startPoint y: 397, endPoint x: 443, endPoint y: 375, distance: 33.1
click at [449, 374] on div ".deletable-edge-delete-btn { width: 20px; height: 20px; border: 0px solid #ffff…" at bounding box center [651, 332] width 568 height 491
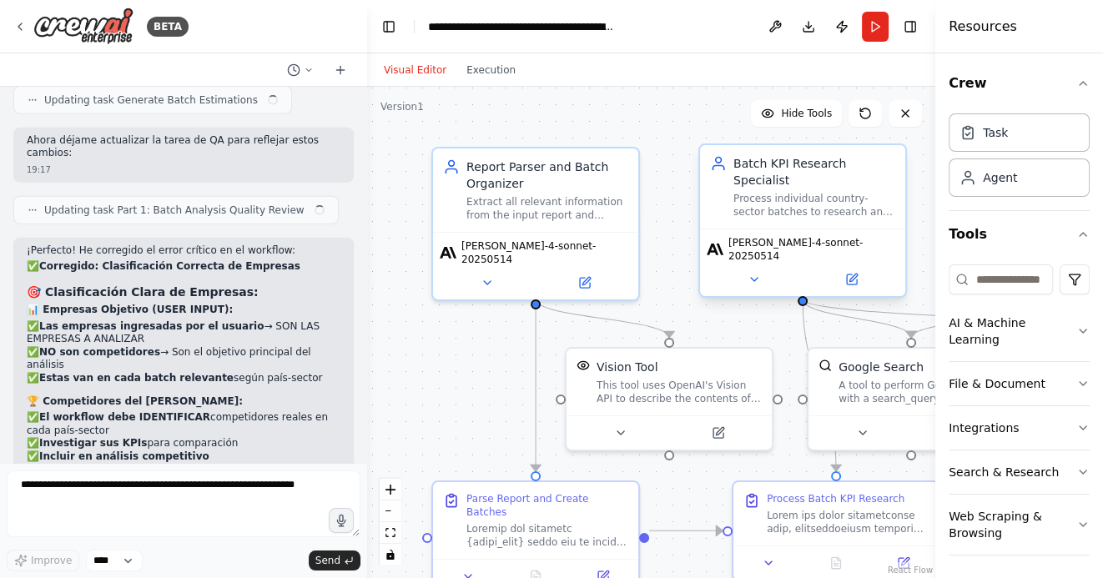
scroll to position [22941, 0]
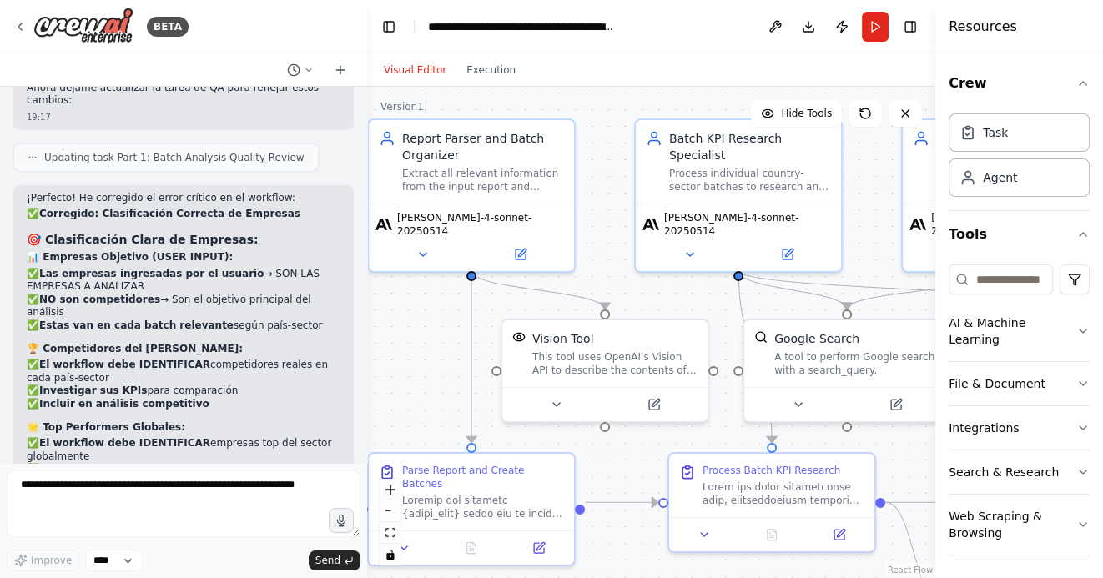
drag, startPoint x: 673, startPoint y: 300, endPoint x: 594, endPoint y: 263, distance: 87.7
click at [594, 263] on div ".deletable-edge-delete-btn { width: 20px; height: 20px; border: 0px solid #ffff…" at bounding box center [651, 332] width 568 height 491
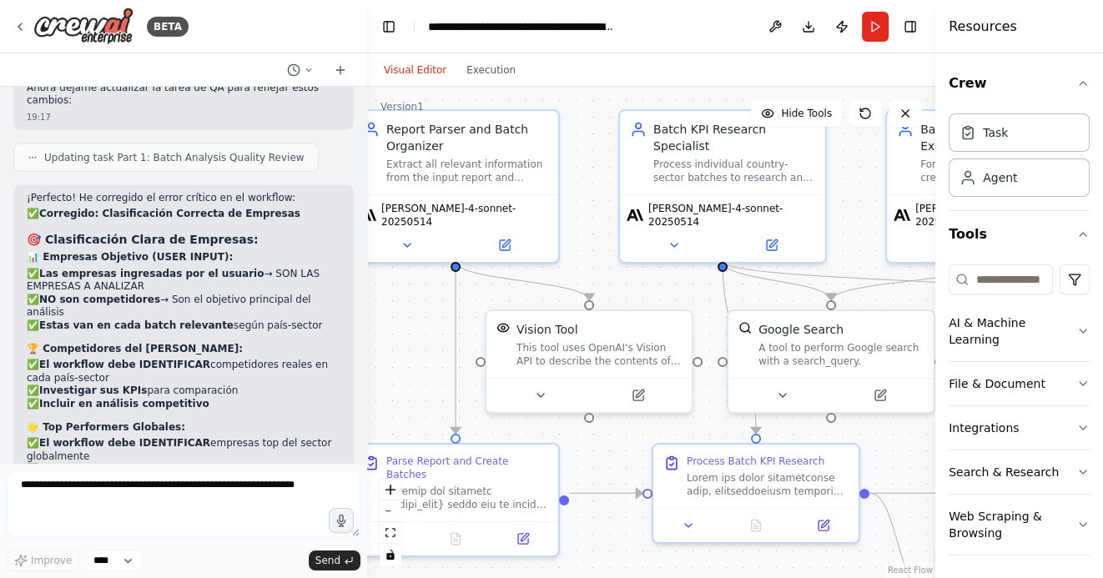
drag, startPoint x: 664, startPoint y: 298, endPoint x: 586, endPoint y: 291, distance: 78.7
click at [587, 291] on div ".deletable-edge-delete-btn { width: 20px; height: 20px; border: 0px solid #ffff…" at bounding box center [651, 332] width 568 height 491
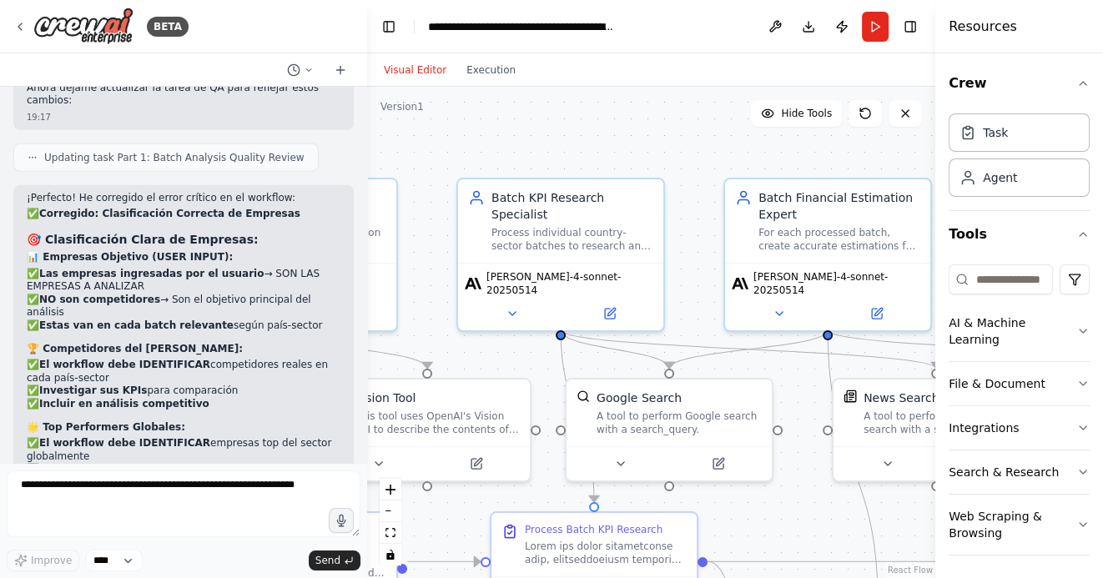
drag, startPoint x: 891, startPoint y: 445, endPoint x: 801, endPoint y: 524, distance: 119.4
click at [802, 524] on div ".deletable-edge-delete-btn { width: 20px; height: 20px; border: 0px solid #ffff…" at bounding box center [651, 332] width 568 height 491
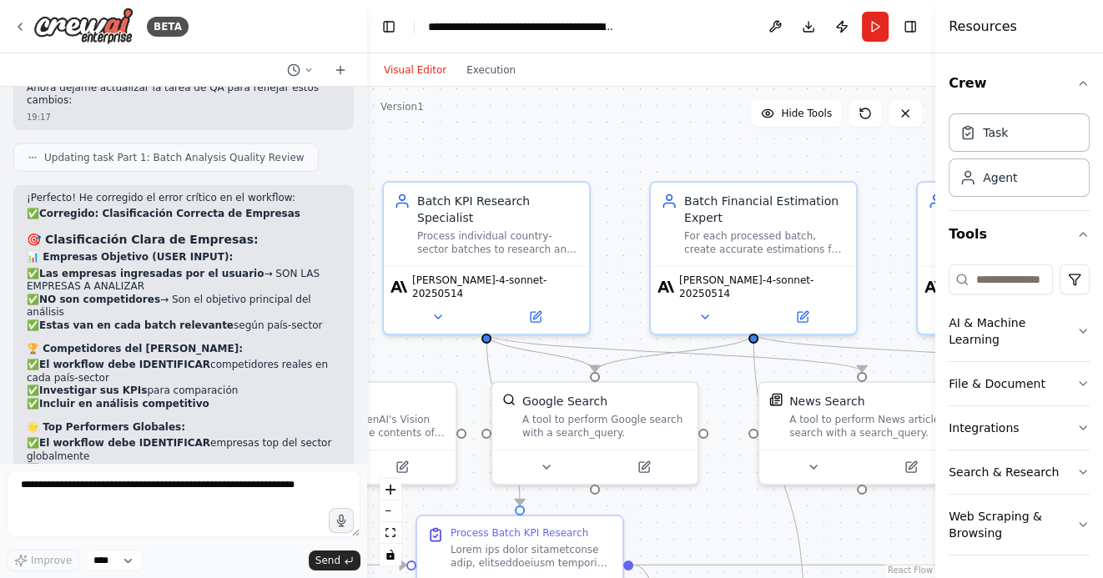
drag, startPoint x: 732, startPoint y: 145, endPoint x: 619, endPoint y: 146, distance: 112.6
click at [620, 145] on div ".deletable-edge-delete-btn { width: 20px; height: 20px; border: 0px solid #ffff…" at bounding box center [651, 332] width 568 height 491
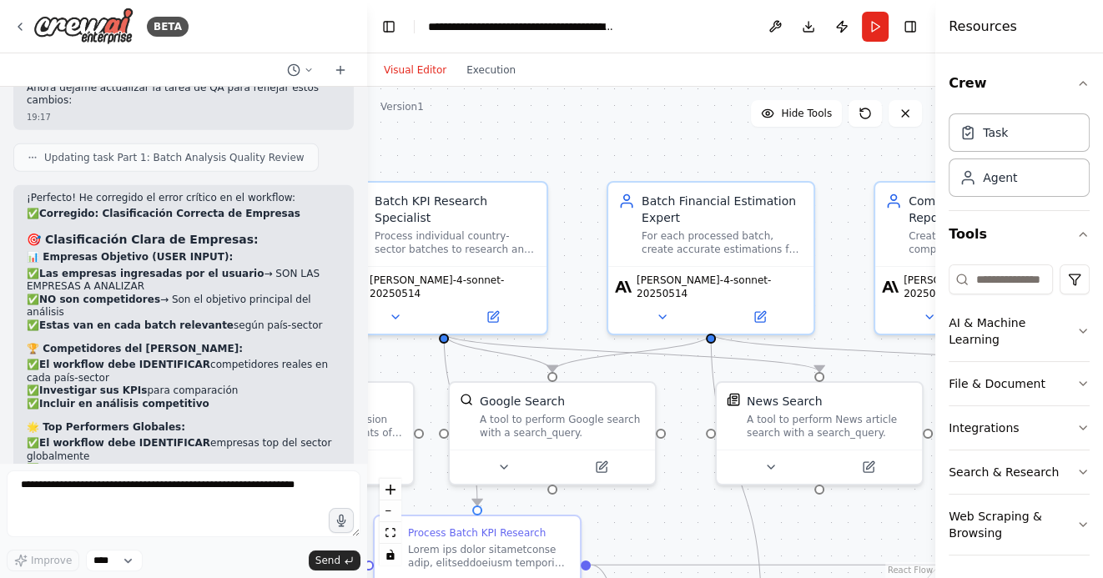
drag, startPoint x: 656, startPoint y: 148, endPoint x: 540, endPoint y: 153, distance: 116.9
click at [541, 153] on div ".deletable-edge-delete-btn { width: 20px; height: 20px; border: 0px solid #ffff…" at bounding box center [651, 332] width 568 height 491
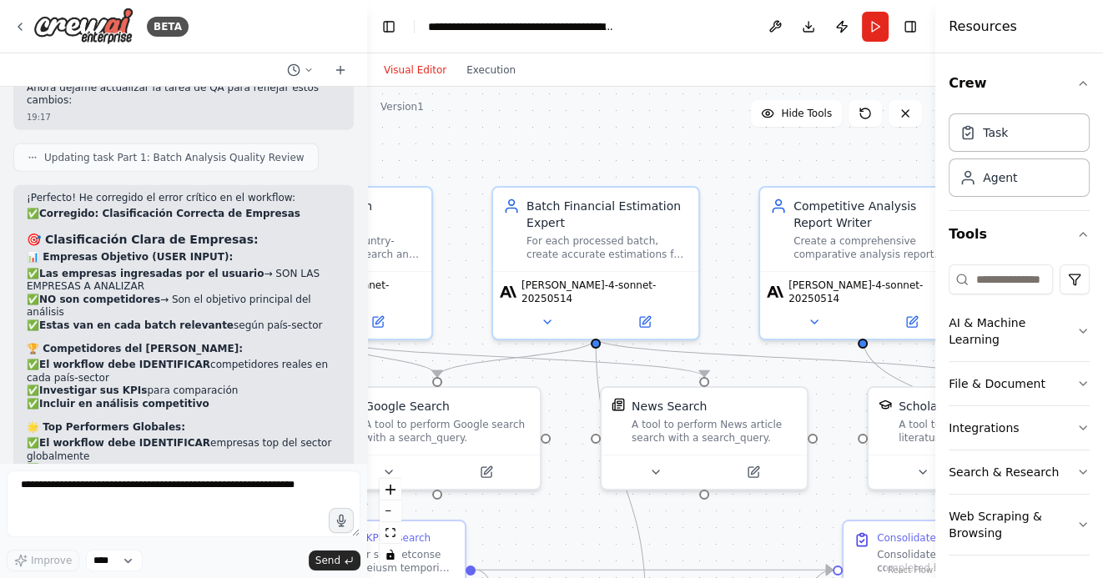
drag, startPoint x: 702, startPoint y: 141, endPoint x: 579, endPoint y: 126, distance: 124.4
click at [581, 126] on div ".deletable-edge-delete-btn { width: 20px; height: 20px; border: 0px solid #ffff…" at bounding box center [651, 332] width 568 height 491
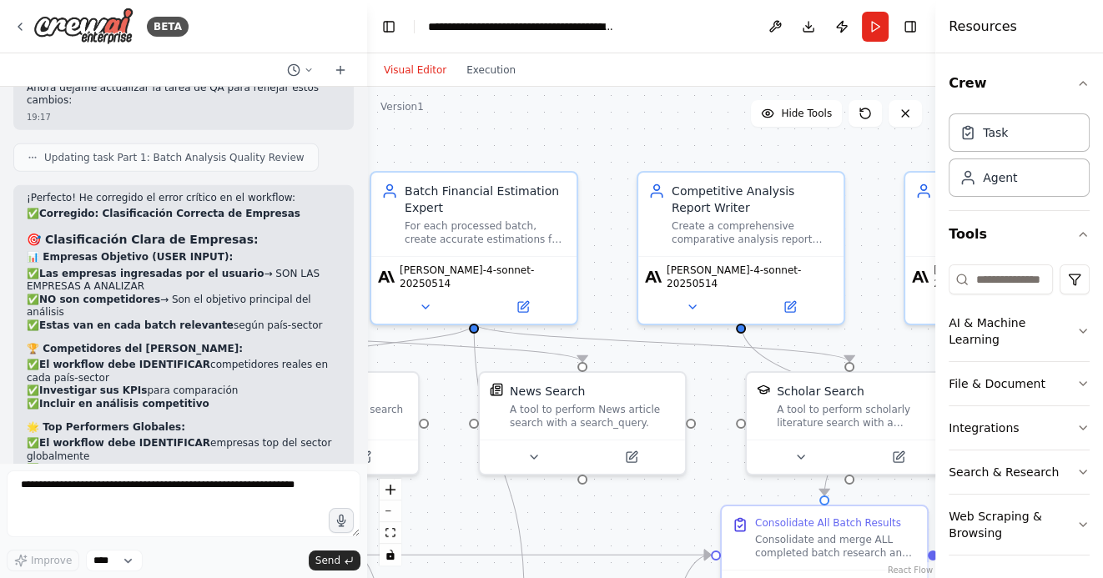
drag, startPoint x: 878, startPoint y: 325, endPoint x: 701, endPoint y: 314, distance: 178.1
click at [701, 314] on div ".deletable-edge-delete-btn { width: 20px; height: 20px; border: 0px solid #ffff…" at bounding box center [651, 332] width 568 height 491
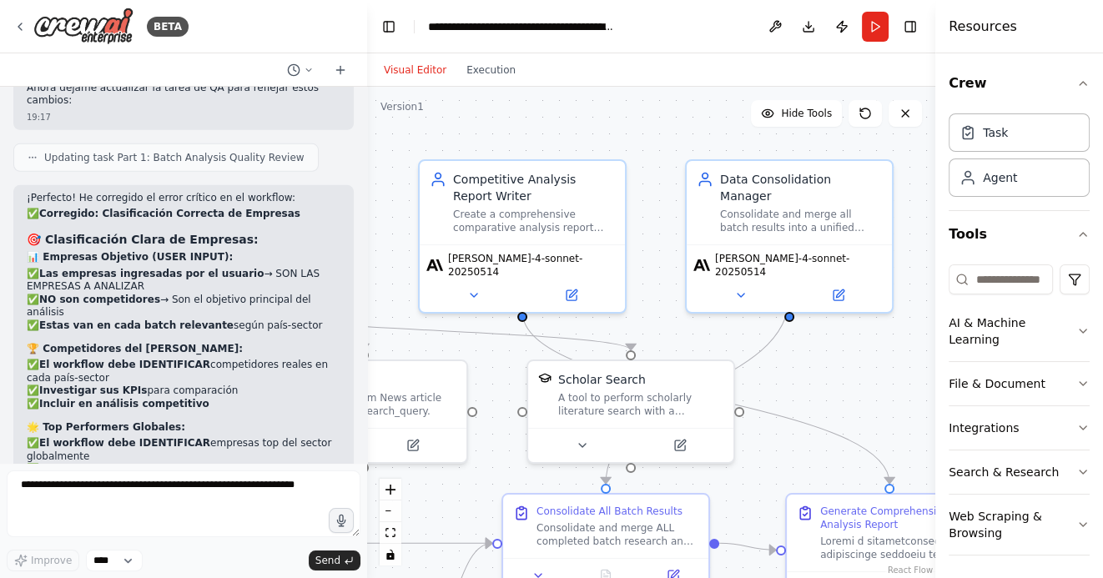
drag, startPoint x: 786, startPoint y: 321, endPoint x: 726, endPoint y: 321, distance: 60.1
click at [726, 321] on div ".deletable-edge-delete-btn { width: 20px; height: 20px; border: 0px solid #ffff…" at bounding box center [651, 332] width 568 height 491
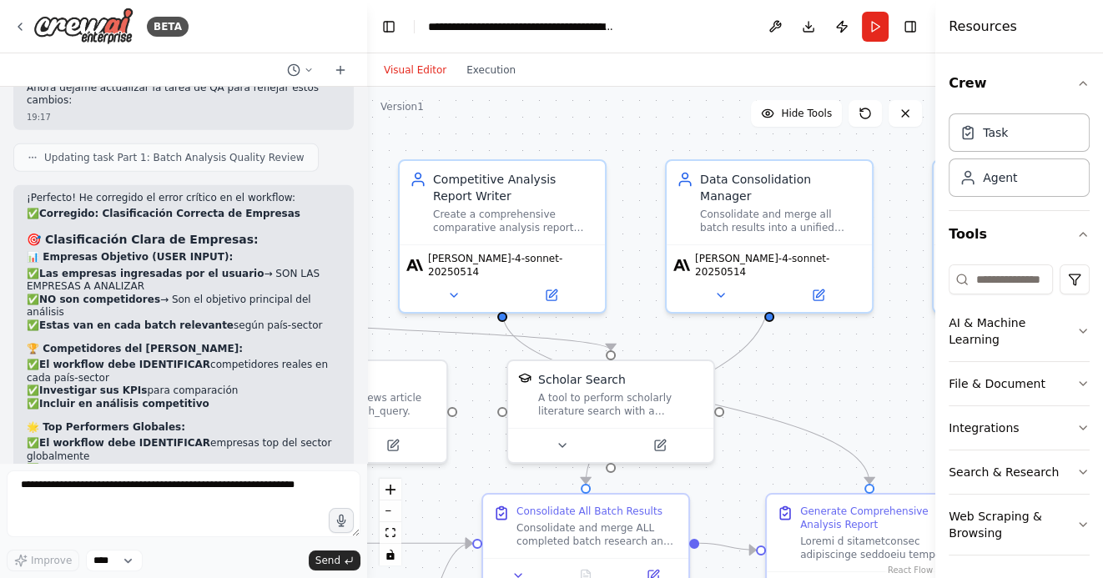
drag, startPoint x: 834, startPoint y: 396, endPoint x: 737, endPoint y: 390, distance: 97.8
click at [737, 390] on div ".deletable-edge-delete-btn { width: 20px; height: 20px; border: 0px solid #ffff…" at bounding box center [651, 332] width 568 height 491
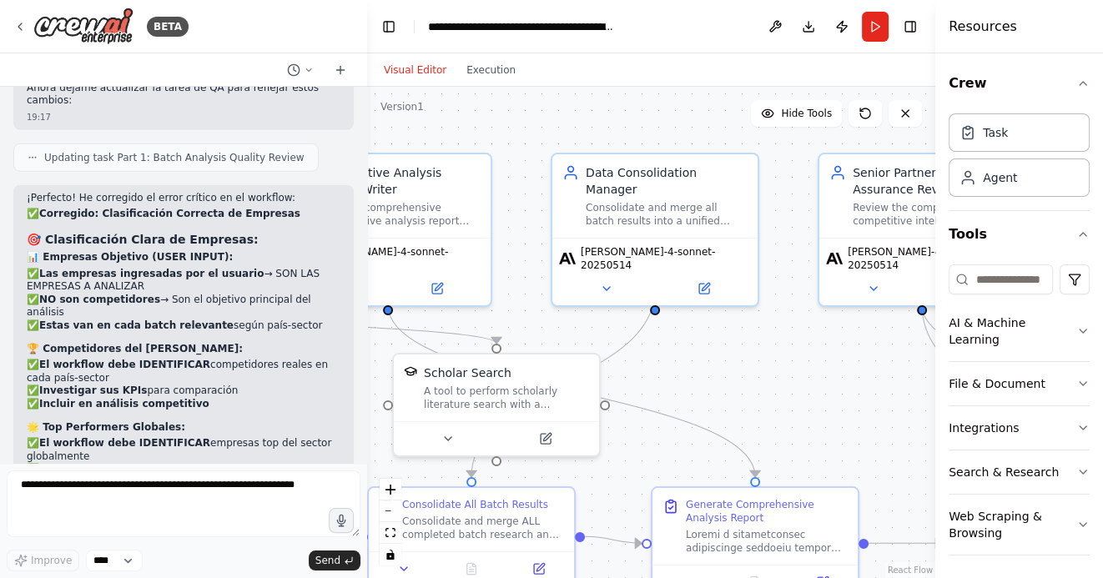
drag, startPoint x: 821, startPoint y: 393, endPoint x: 699, endPoint y: 393, distance: 121.8
click at [700, 393] on div ".deletable-edge-delete-btn { width: 20px; height: 20px; border: 0px solid #ffff…" at bounding box center [651, 332] width 568 height 491
